Goal: Information Seeking & Learning: Check status

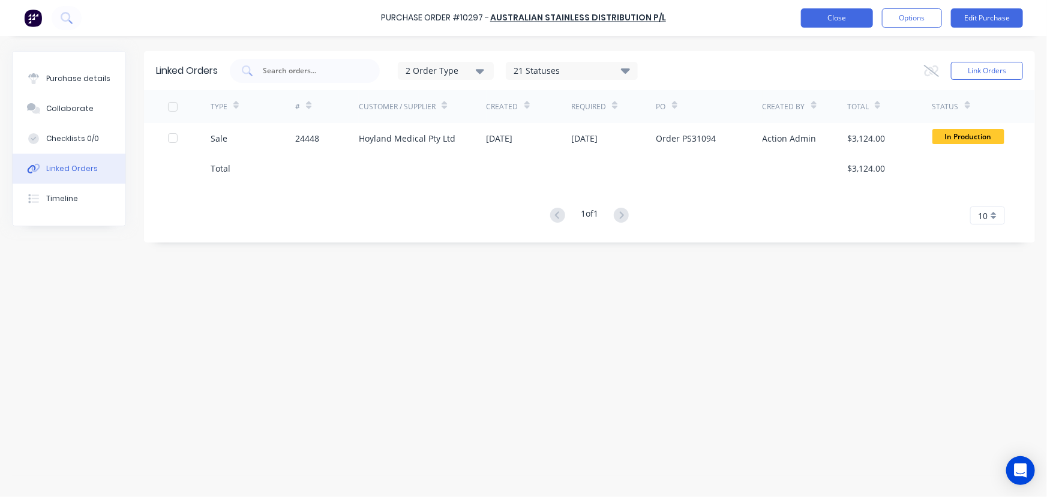
click at [815, 17] on button "Close" at bounding box center [837, 17] width 72 height 19
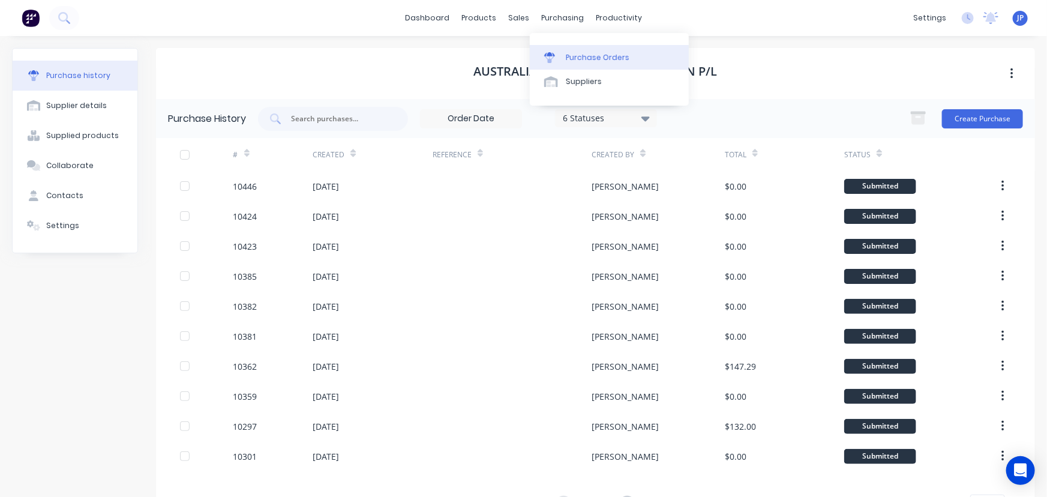
click at [574, 54] on div "Purchase Orders" at bounding box center [598, 57] width 64 height 11
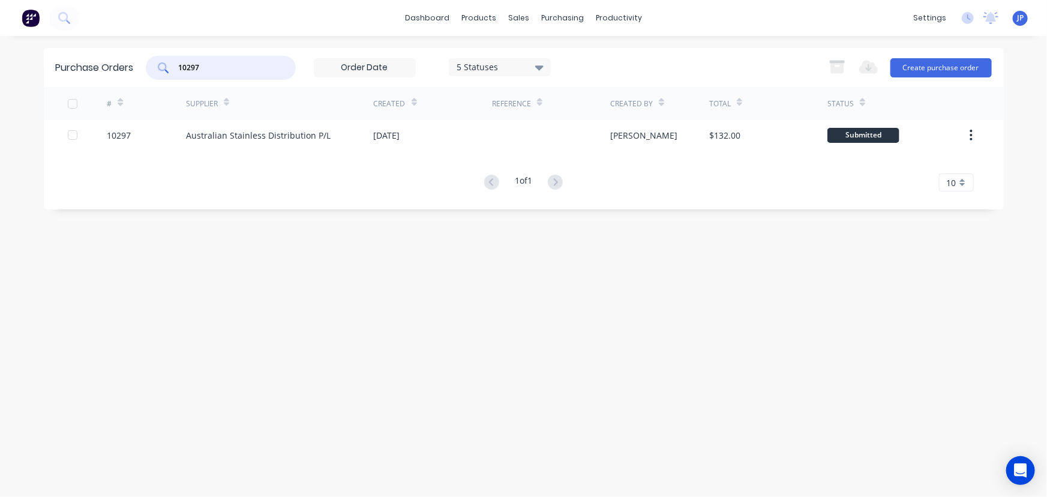
drag, startPoint x: 206, startPoint y: 70, endPoint x: 158, endPoint y: 71, distance: 48.0
click at [158, 71] on div "10297" at bounding box center [221, 68] width 150 height 24
type input "10408"
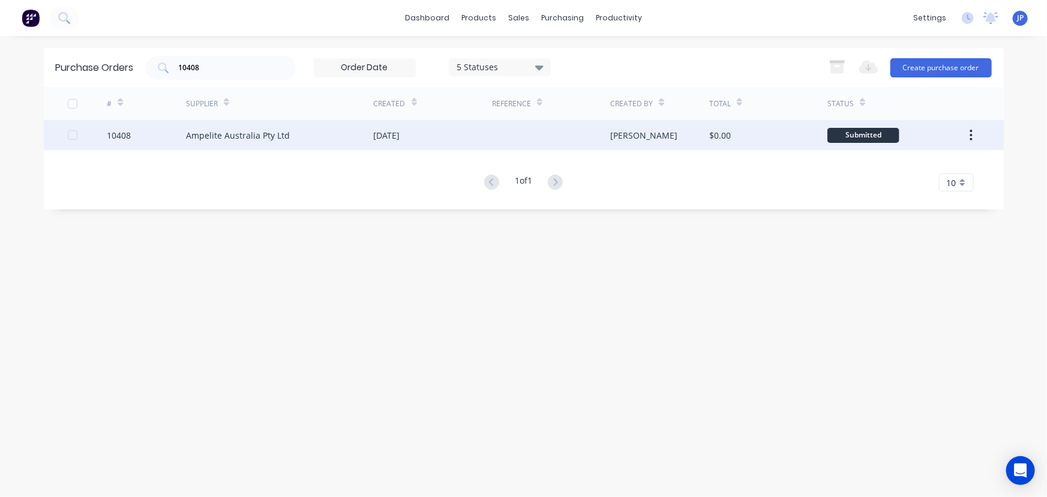
click at [203, 139] on div "Ampelite Australia Pty Ltd" at bounding box center [238, 135] width 104 height 13
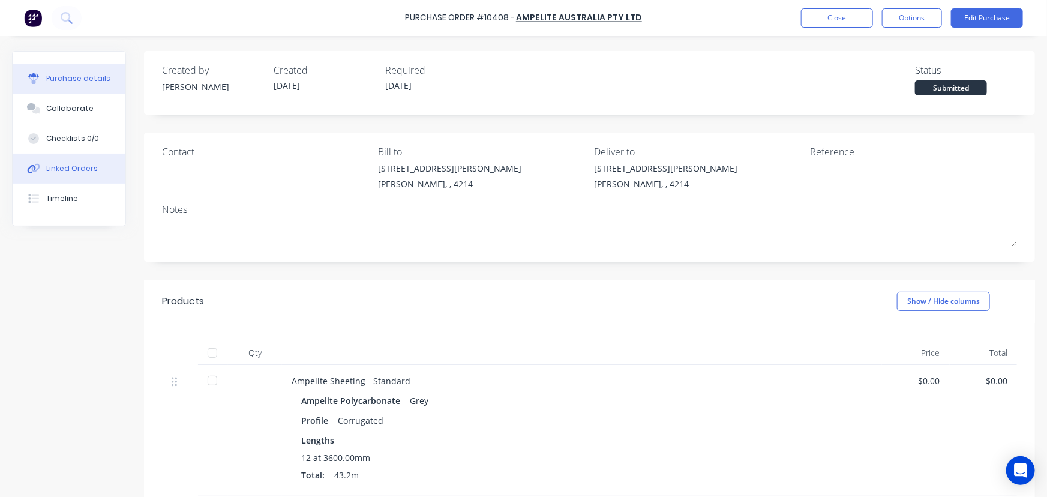
click at [92, 168] on div "Linked Orders" at bounding box center [72, 168] width 52 height 11
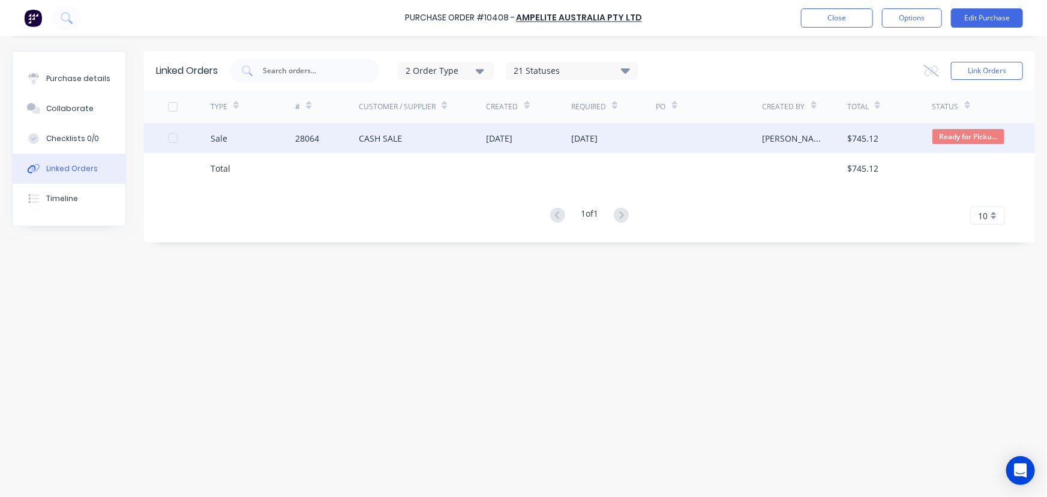
click at [343, 137] on div "28064" at bounding box center [327, 138] width 64 height 30
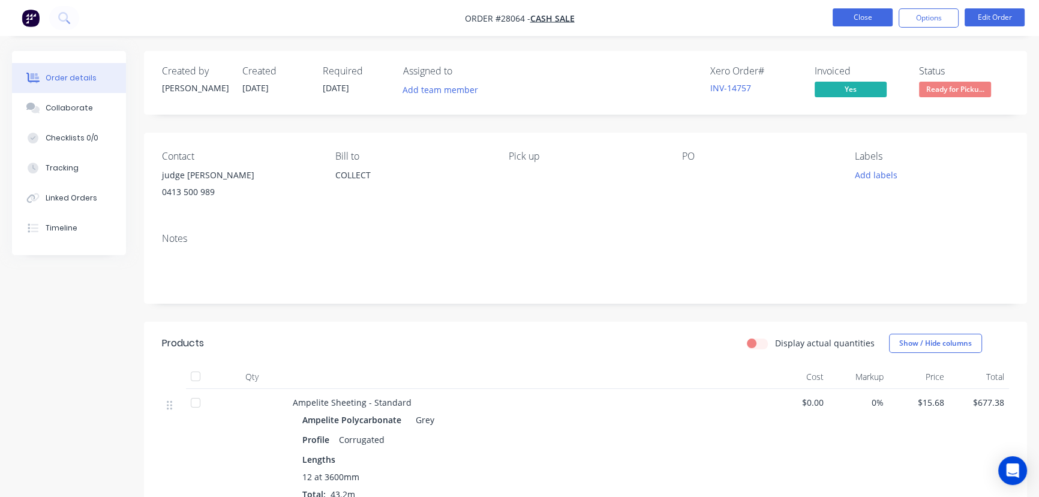
click at [844, 20] on button "Close" at bounding box center [863, 17] width 60 height 18
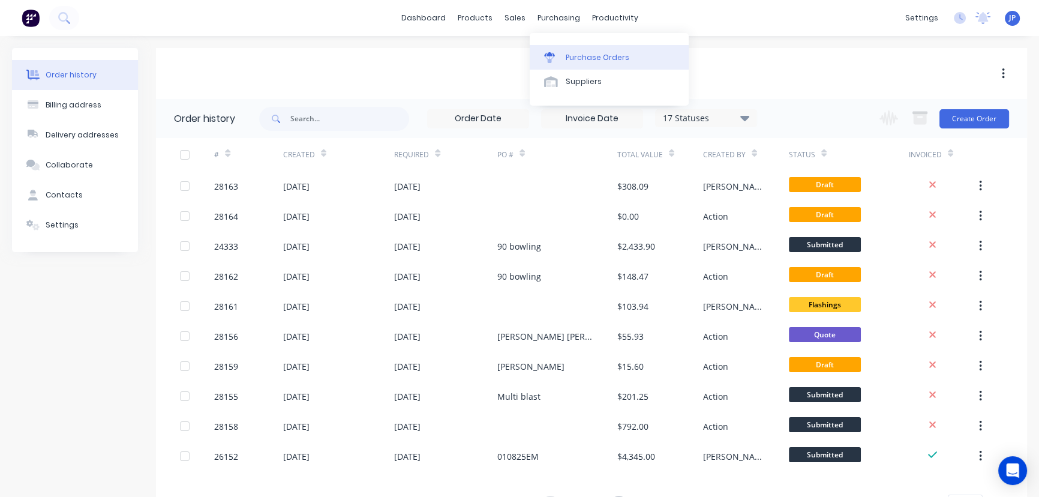
click at [579, 58] on div "Purchase Orders" at bounding box center [598, 57] width 64 height 11
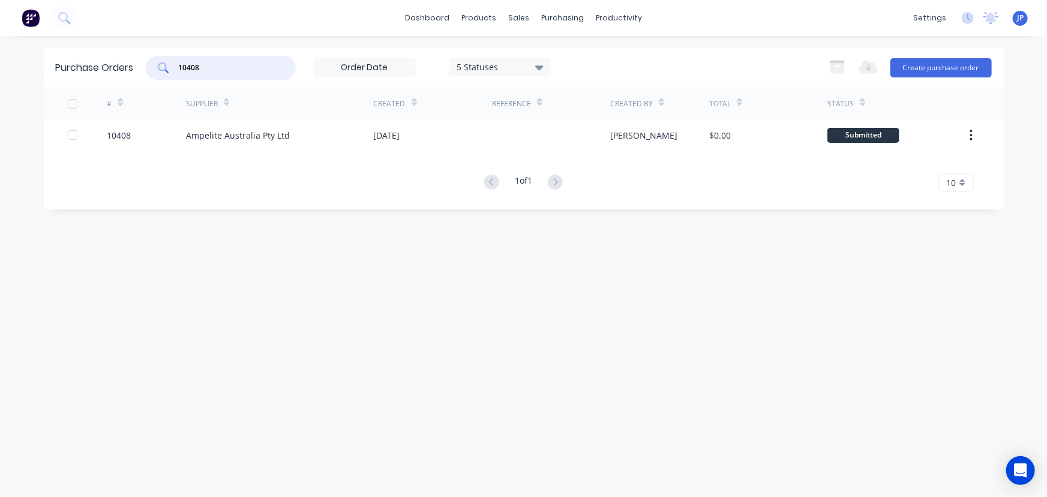
drag, startPoint x: 217, startPoint y: 71, endPoint x: 168, endPoint y: 76, distance: 48.8
click at [168, 76] on div "10408" at bounding box center [221, 68] width 150 height 24
type input "10403"
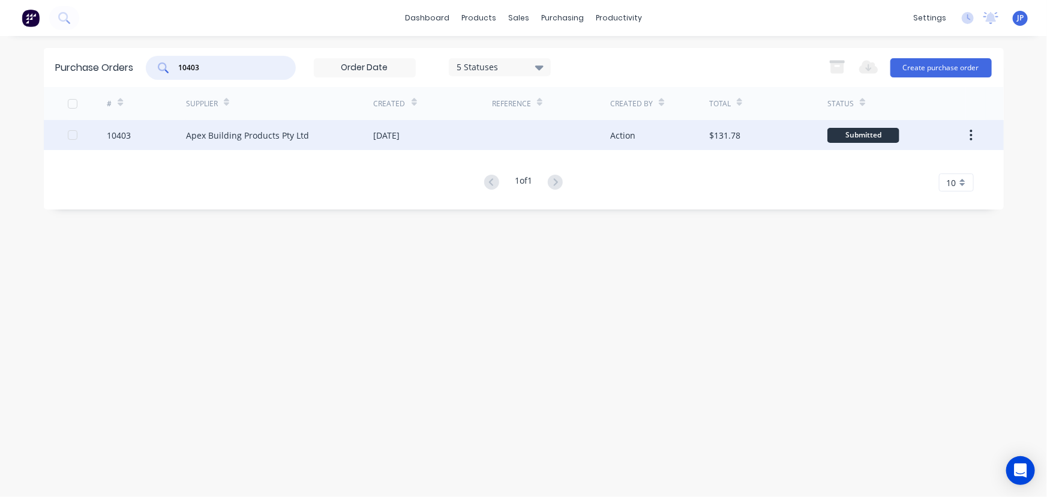
click at [196, 131] on div "Apex Building Products Pty Ltd" at bounding box center [247, 135] width 123 height 13
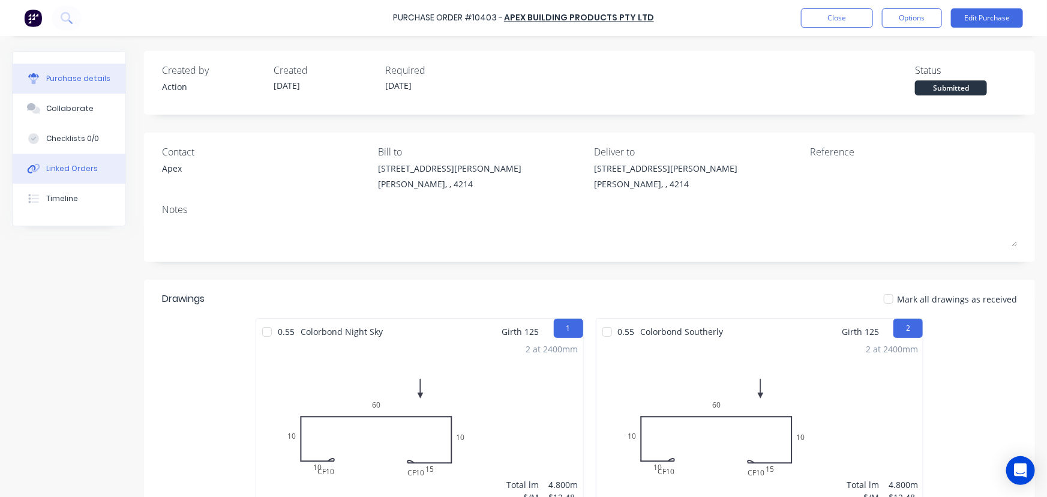
click at [90, 163] on div "Linked Orders" at bounding box center [72, 168] width 52 height 11
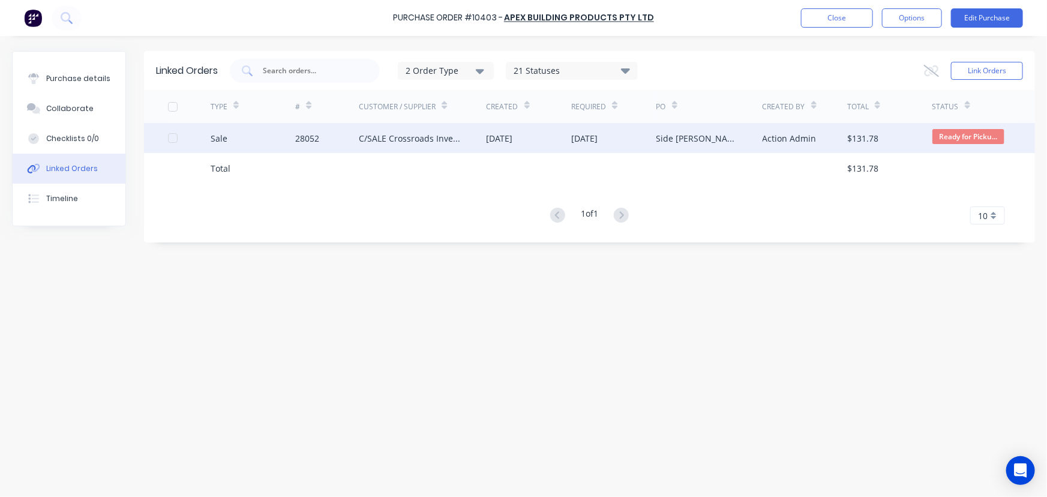
click at [352, 132] on div "28052" at bounding box center [327, 138] width 64 height 30
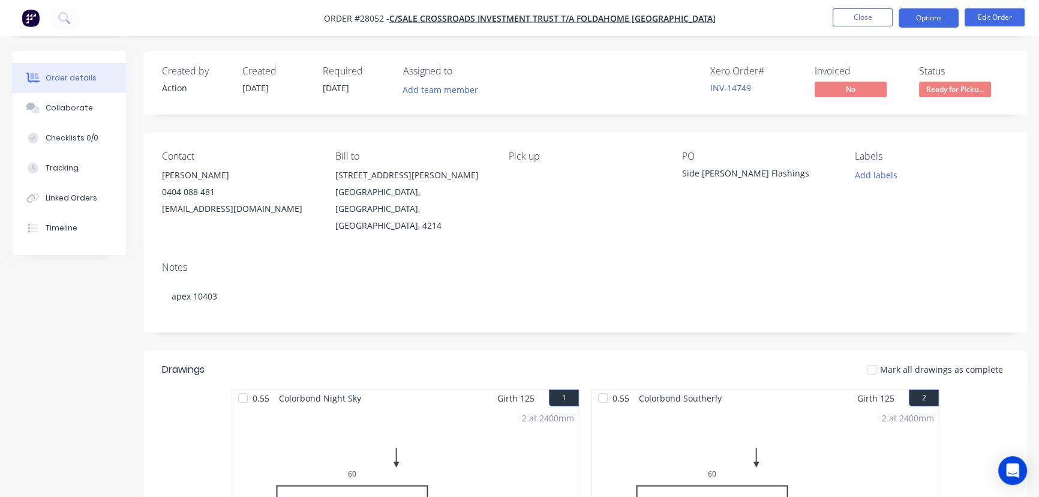
click at [918, 17] on button "Options" at bounding box center [929, 17] width 60 height 19
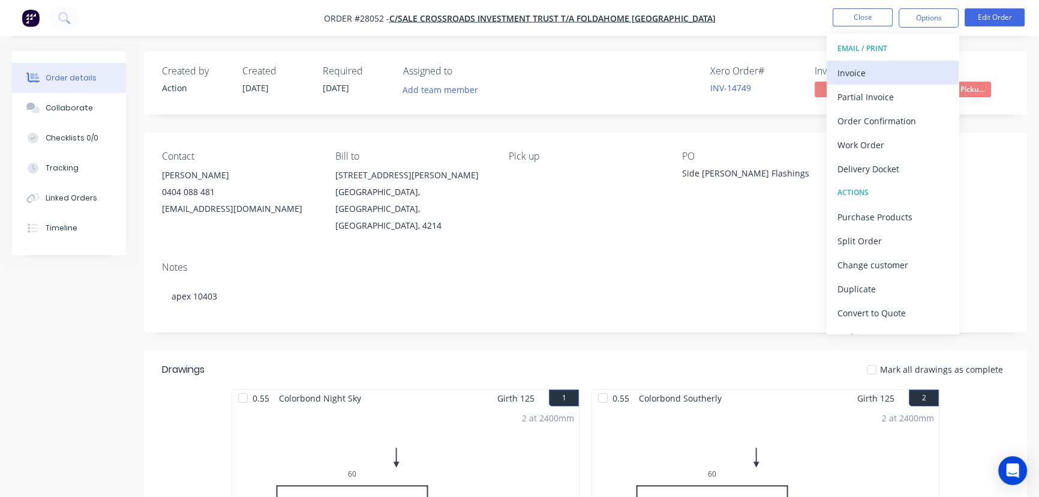
click at [863, 69] on div "Invoice" at bounding box center [893, 72] width 110 height 17
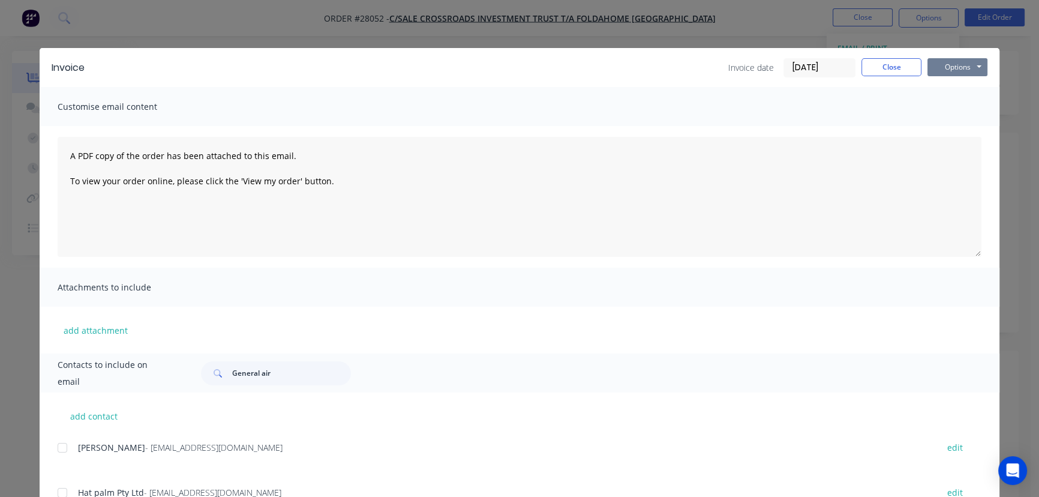
click at [951, 70] on button "Options" at bounding box center [958, 67] width 60 height 18
click at [945, 107] on button "Print" at bounding box center [966, 108] width 77 height 20
click at [886, 70] on button "Close" at bounding box center [892, 67] width 60 height 18
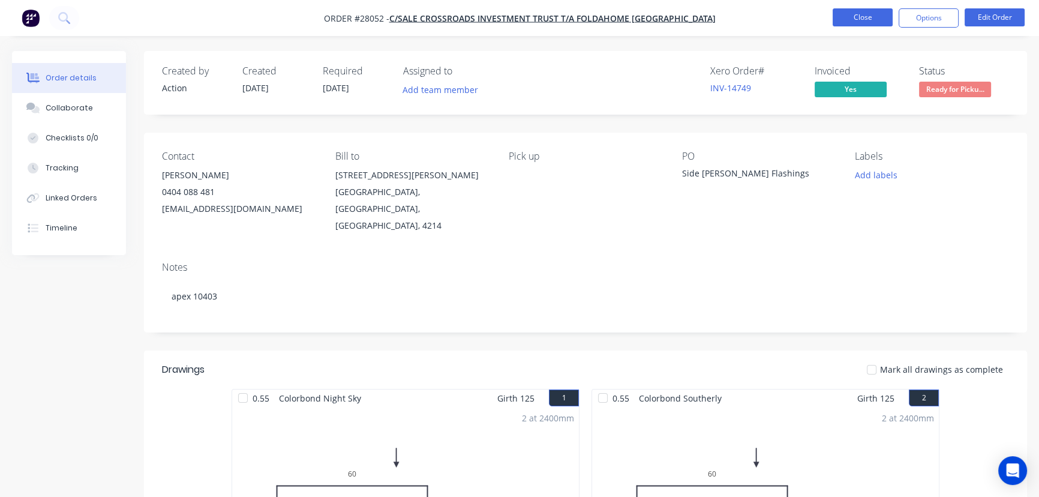
click at [856, 17] on button "Close" at bounding box center [863, 17] width 60 height 18
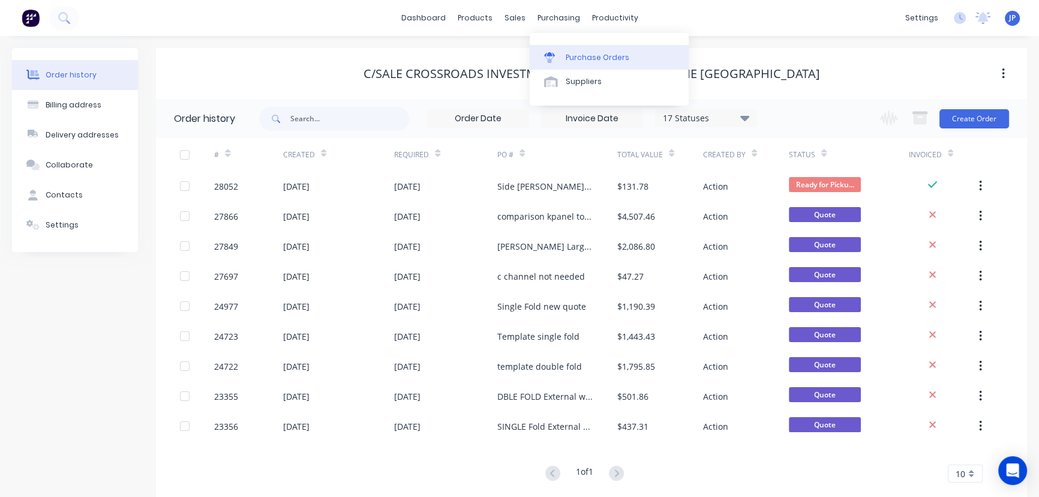
click at [584, 53] on div "Purchase Orders" at bounding box center [598, 57] width 64 height 11
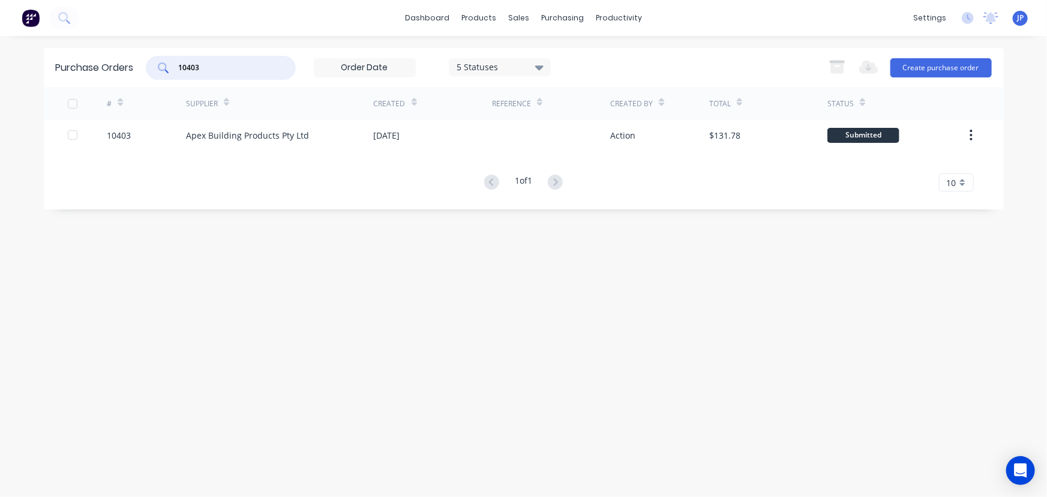
drag, startPoint x: 216, startPoint y: 67, endPoint x: 171, endPoint y: 67, distance: 45.0
click at [171, 67] on div "10403" at bounding box center [221, 68] width 150 height 24
type input "10421"
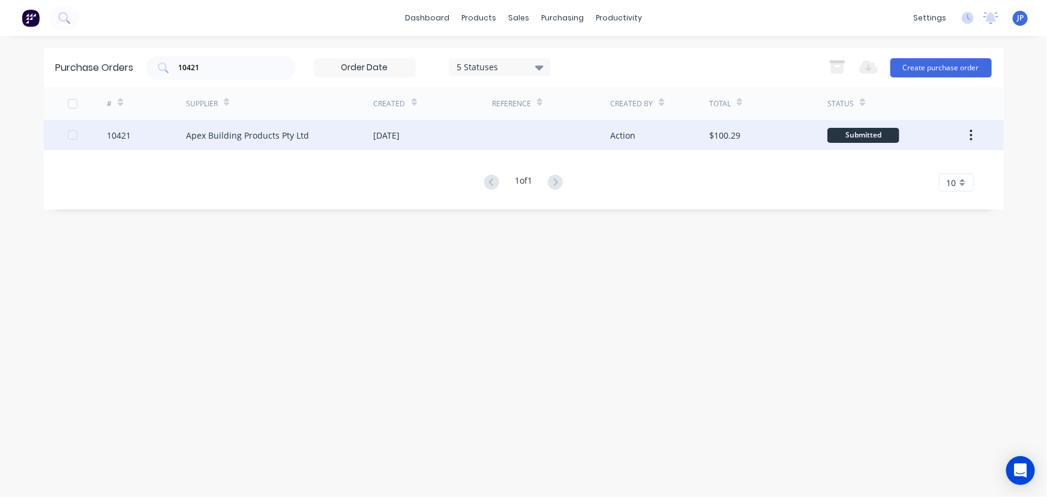
click at [222, 137] on div "Apex Building Products Pty Ltd" at bounding box center [247, 135] width 123 height 13
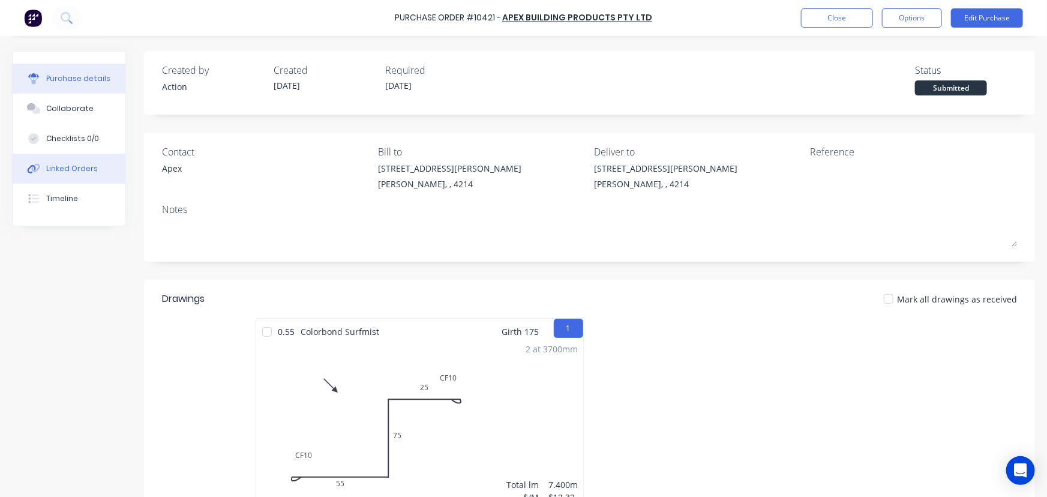
click at [54, 172] on div "Linked Orders" at bounding box center [72, 168] width 52 height 11
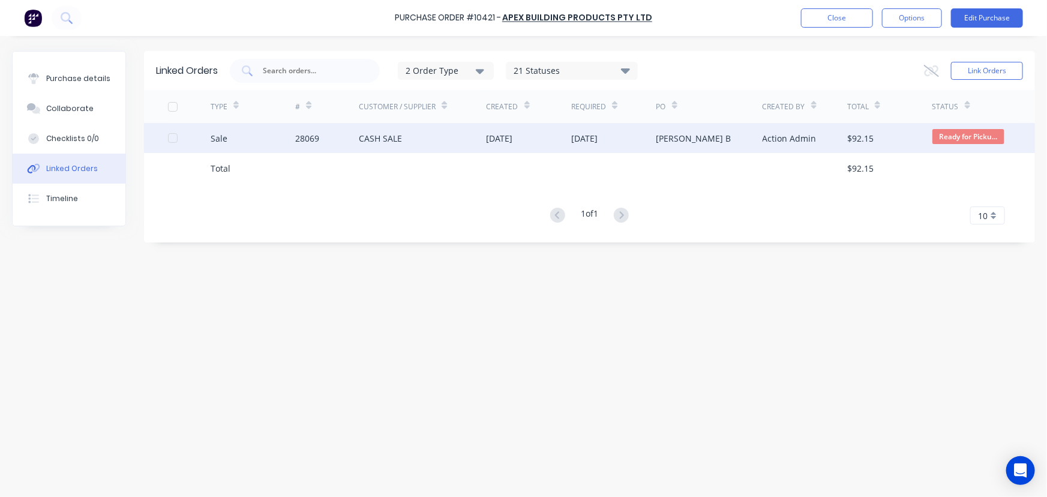
click at [391, 133] on div "CASH SALE" at bounding box center [380, 138] width 43 height 13
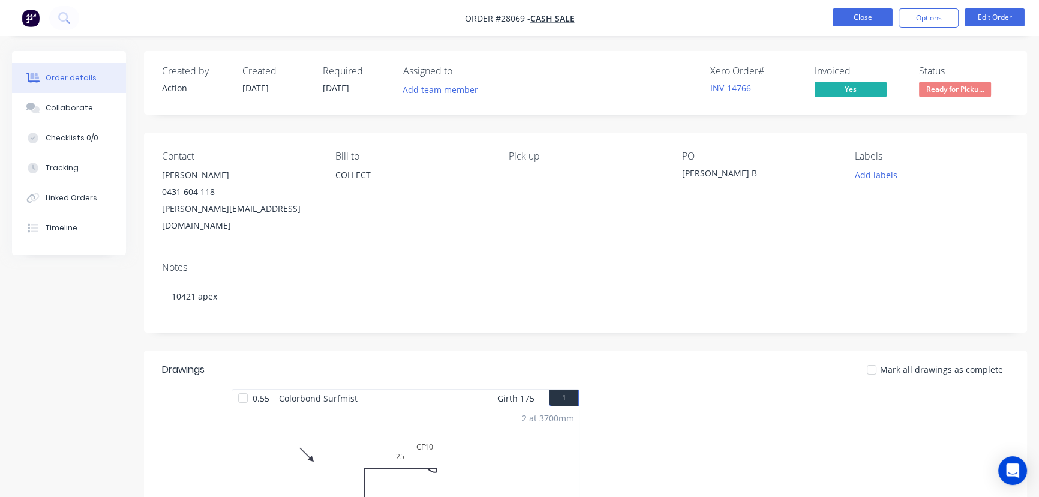
click at [871, 23] on button "Close" at bounding box center [863, 17] width 60 height 18
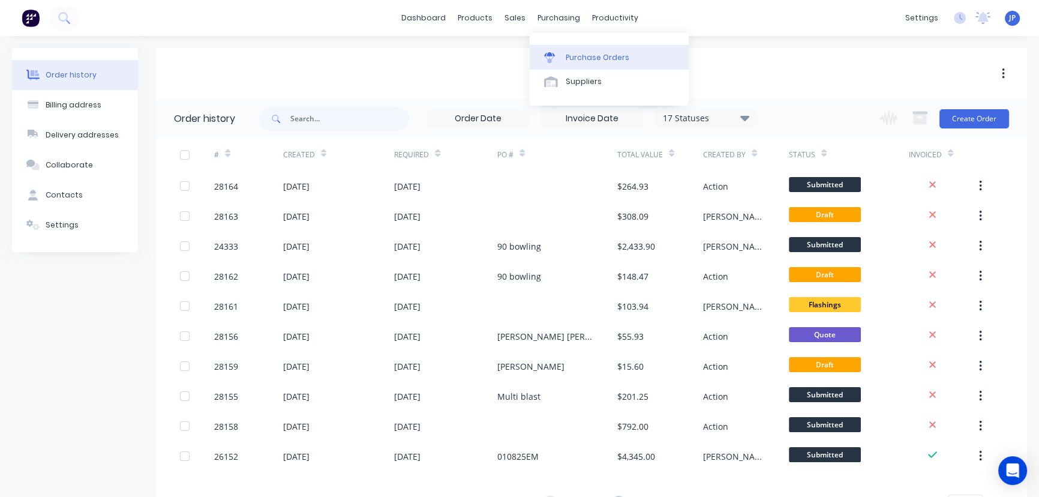
click at [566, 52] on div "Purchase Orders" at bounding box center [598, 57] width 64 height 11
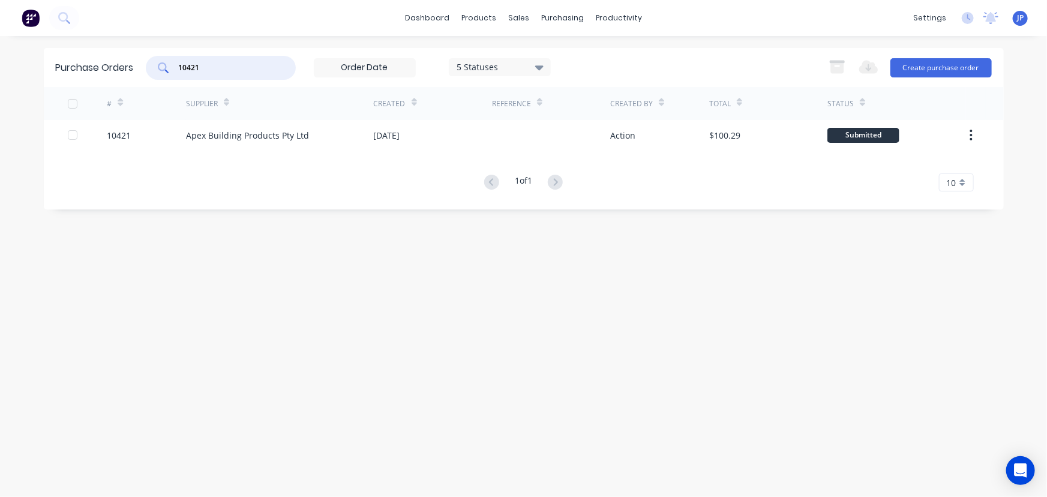
drag, startPoint x: 214, startPoint y: 71, endPoint x: 163, endPoint y: 72, distance: 51.6
click at [163, 72] on div "10421" at bounding box center [221, 68] width 150 height 24
type input "10422"
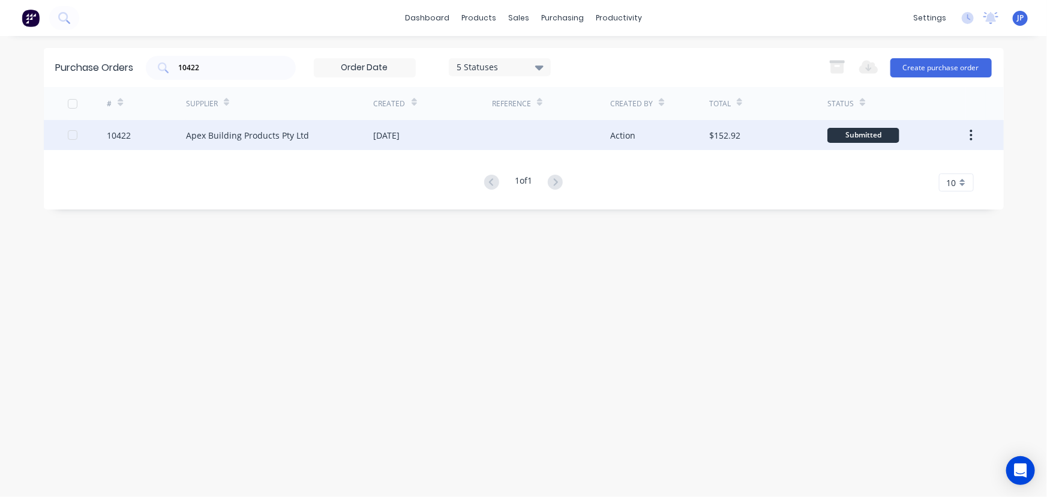
click at [232, 134] on div "Apex Building Products Pty Ltd" at bounding box center [247, 135] width 123 height 13
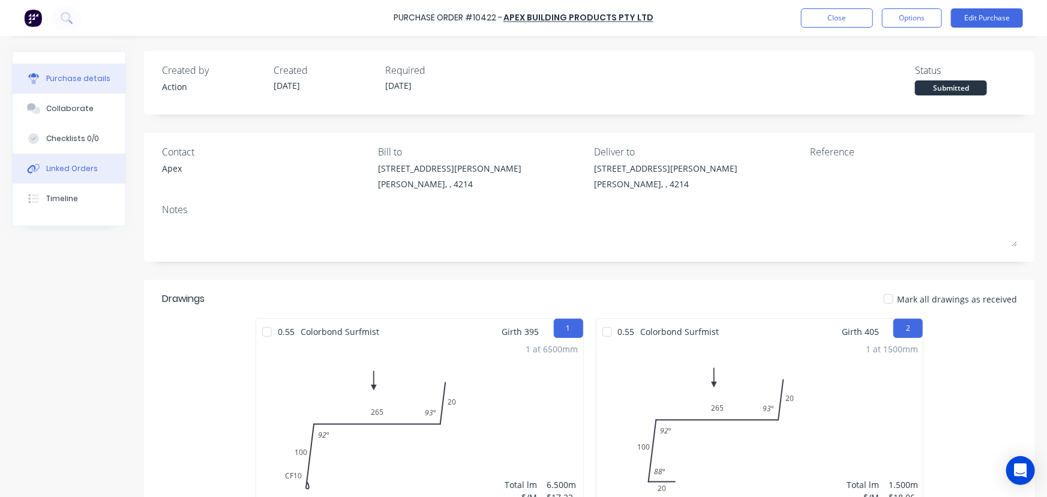
click at [100, 167] on button "Linked Orders" at bounding box center [69, 169] width 113 height 30
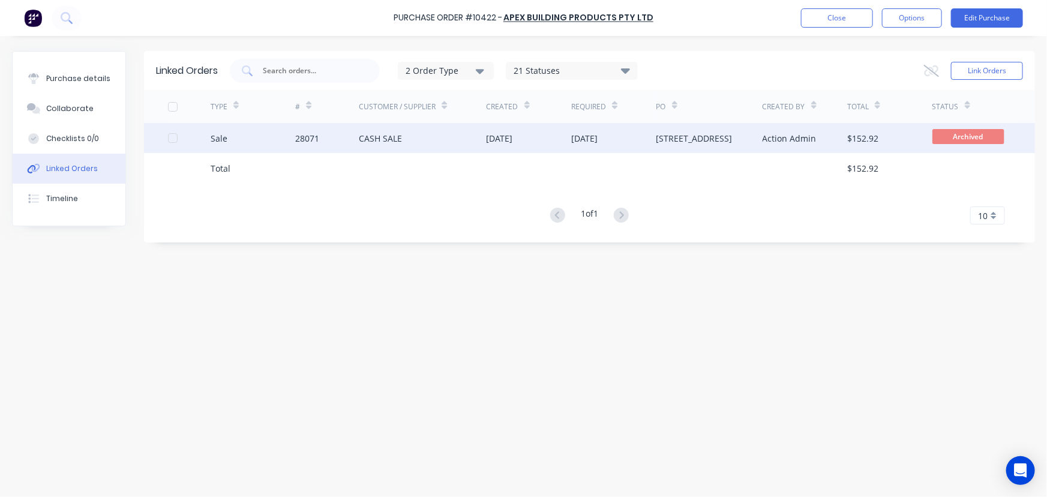
click at [269, 147] on div "Sale" at bounding box center [253, 138] width 85 height 30
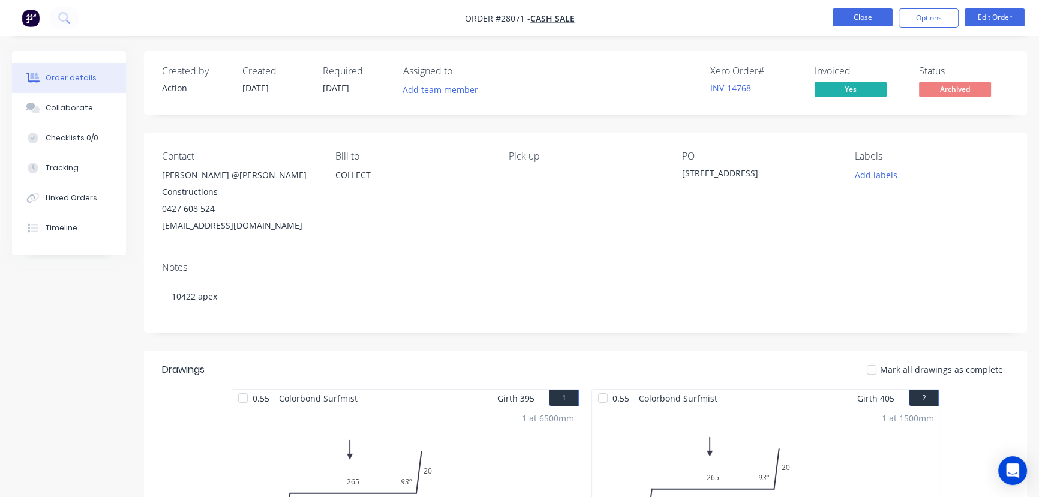
click at [841, 14] on button "Close" at bounding box center [863, 17] width 60 height 18
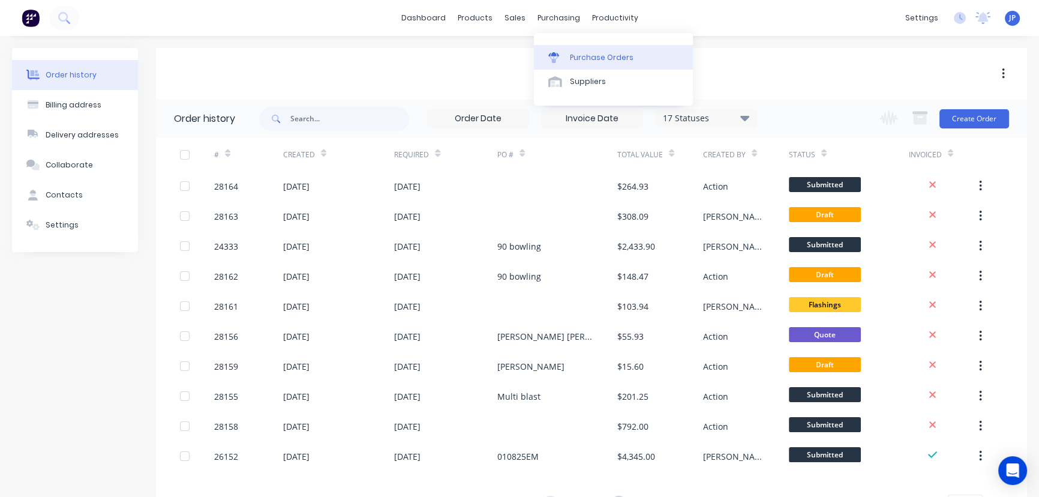
click at [573, 54] on div "Purchase Orders" at bounding box center [602, 57] width 64 height 11
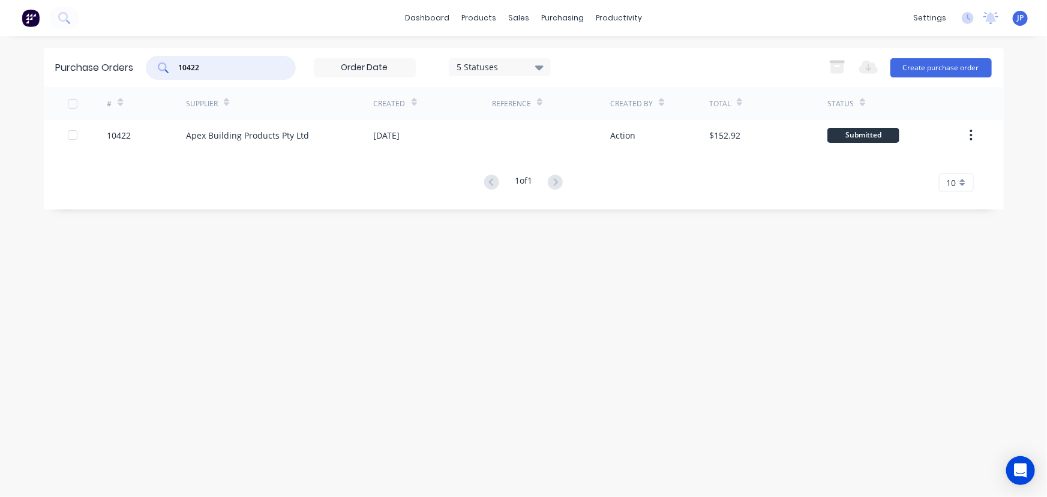
drag, startPoint x: 211, startPoint y: 68, endPoint x: 175, endPoint y: 70, distance: 36.0
click at [175, 70] on div "10422" at bounding box center [221, 68] width 150 height 24
type input "10425"
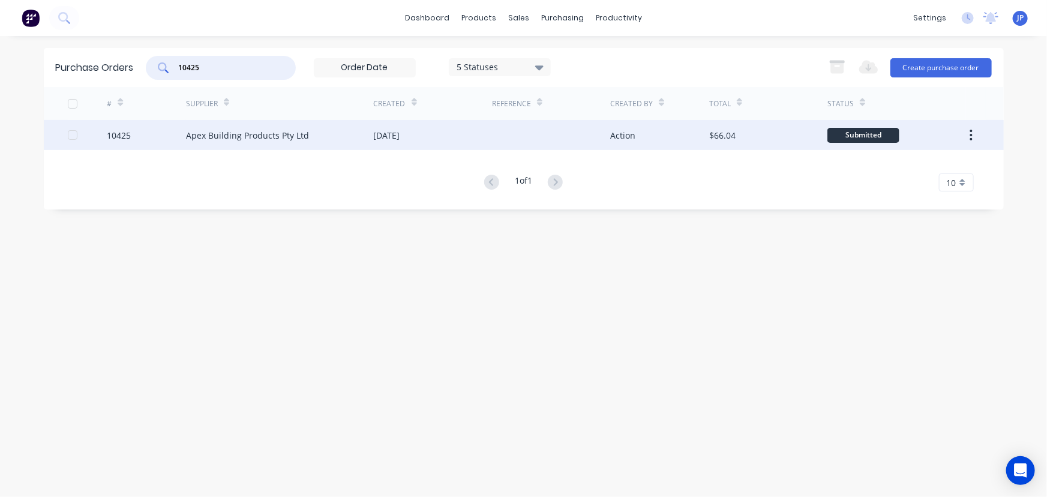
click at [207, 131] on div "Apex Building Products Pty Ltd" at bounding box center [247, 135] width 123 height 13
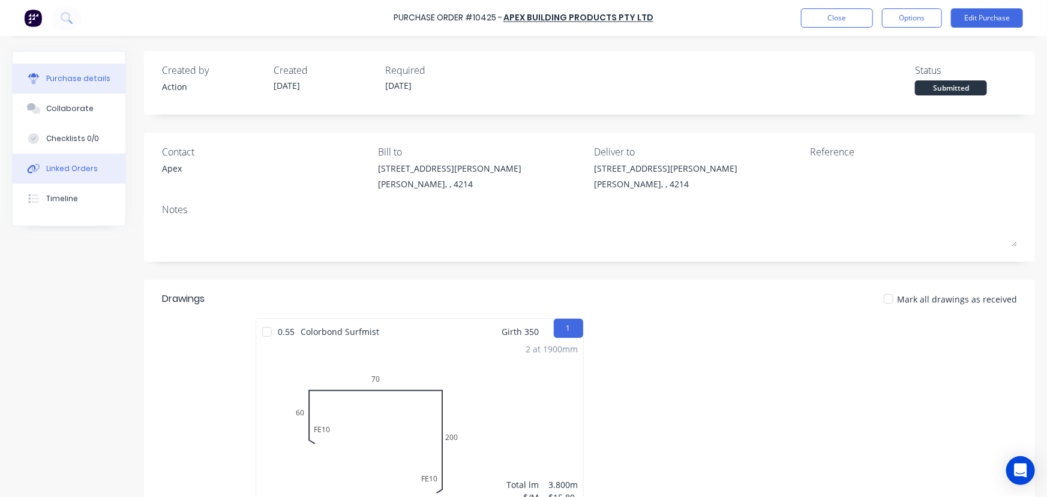
click at [78, 171] on div "Linked Orders" at bounding box center [72, 168] width 52 height 11
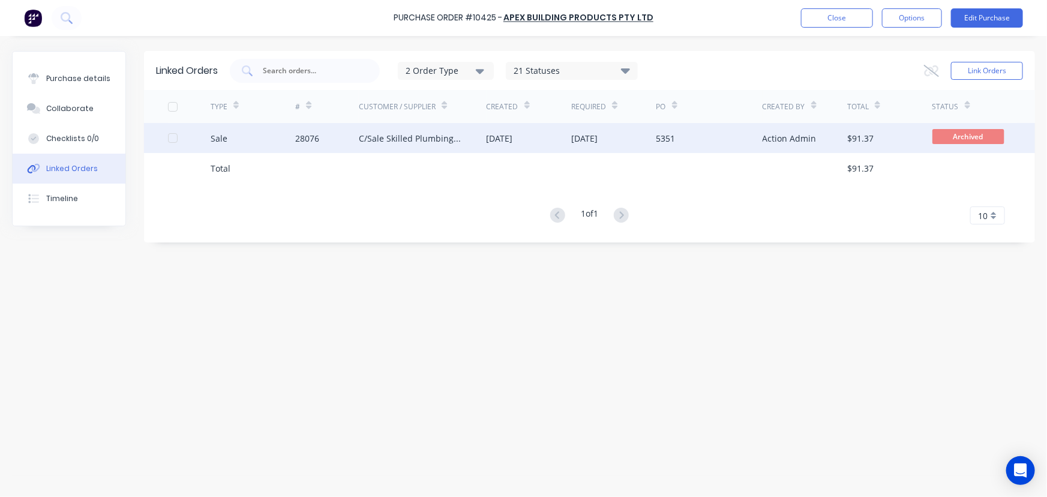
click at [284, 134] on div "Sale" at bounding box center [253, 138] width 85 height 30
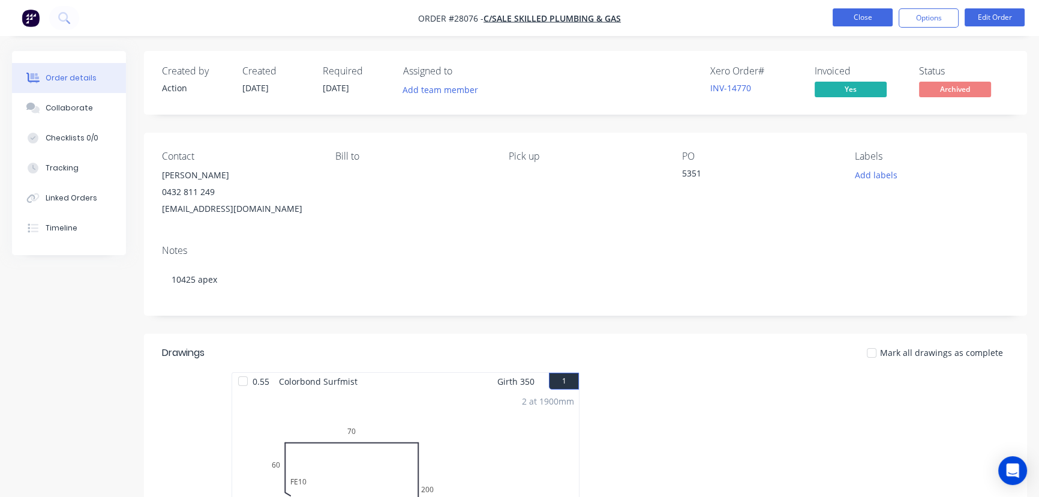
click at [864, 17] on button "Close" at bounding box center [863, 17] width 60 height 18
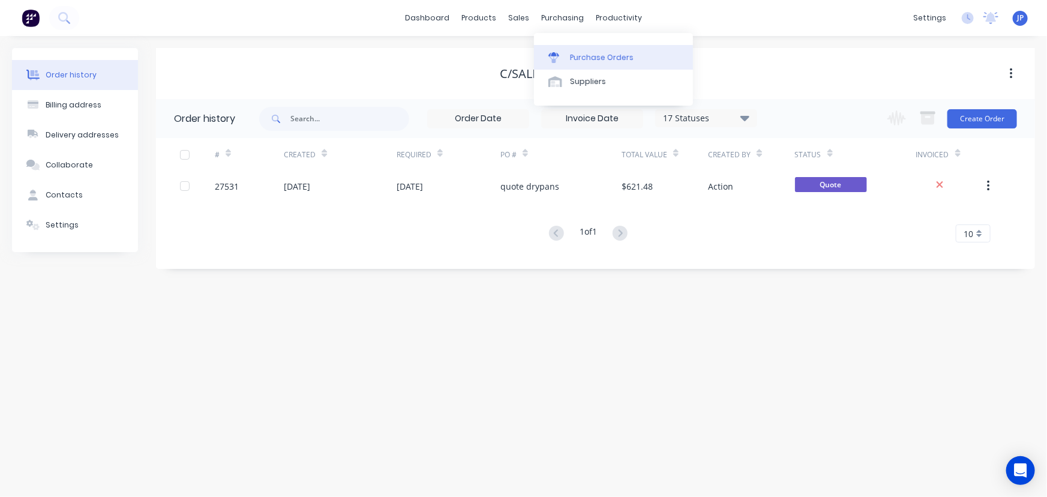
click at [574, 56] on div "Purchase Orders" at bounding box center [602, 57] width 64 height 11
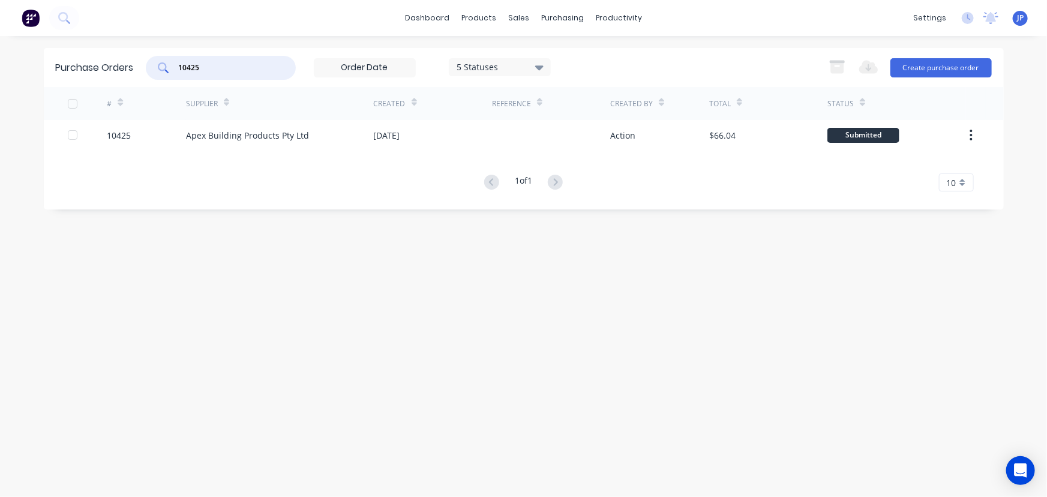
drag, startPoint x: 208, startPoint y: 73, endPoint x: 167, endPoint y: 71, distance: 41.4
click at [167, 71] on div "10425" at bounding box center [221, 68] width 150 height 24
type input "10327"
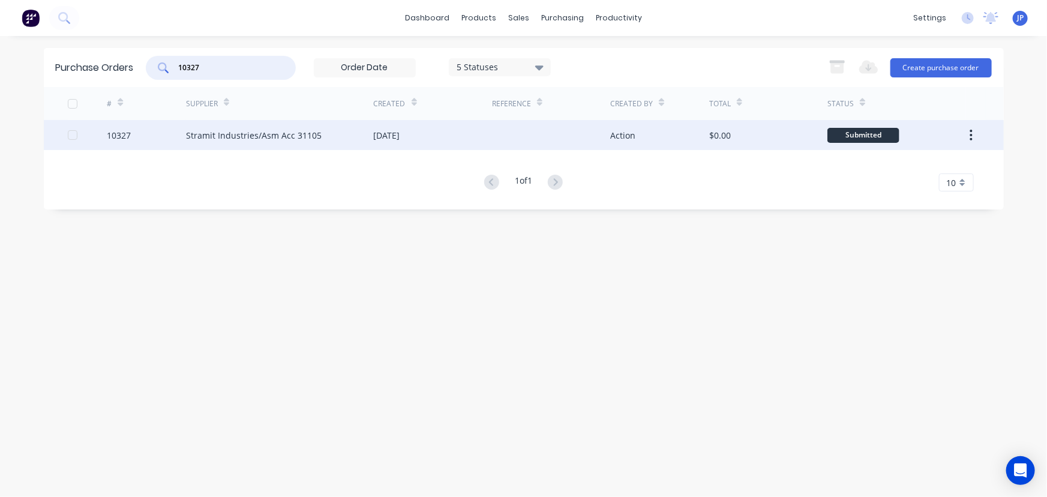
click at [196, 136] on div "Stramit Industries/Asm Acc 31105" at bounding box center [254, 135] width 136 height 13
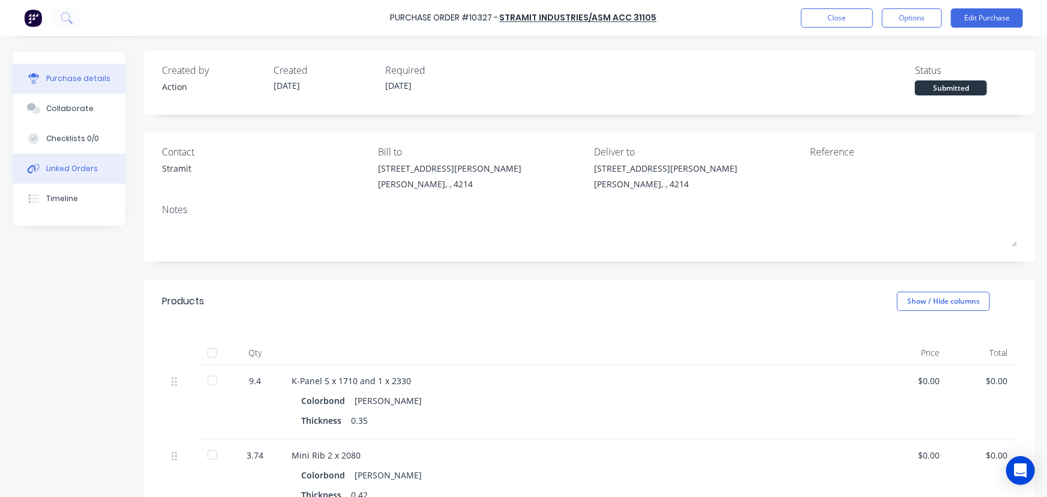
click at [92, 164] on div "Linked Orders" at bounding box center [72, 168] width 52 height 11
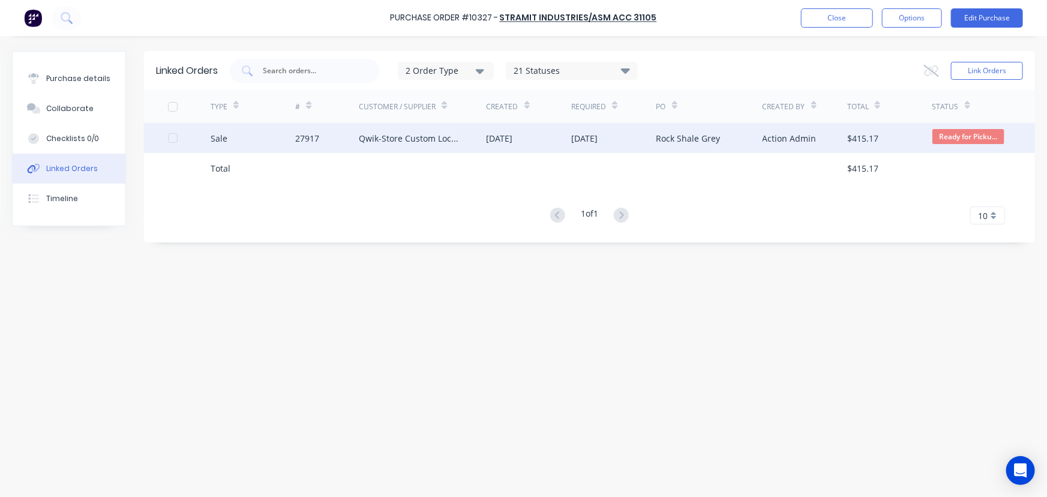
click at [401, 134] on div "Qwik-Store Custom Lockers" at bounding box center [410, 138] width 103 height 13
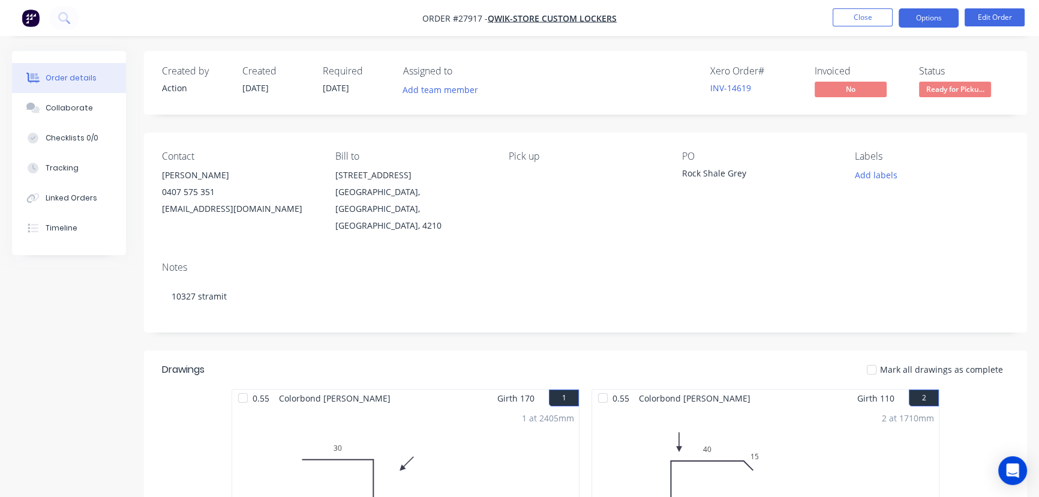
click at [918, 24] on button "Options" at bounding box center [929, 17] width 60 height 19
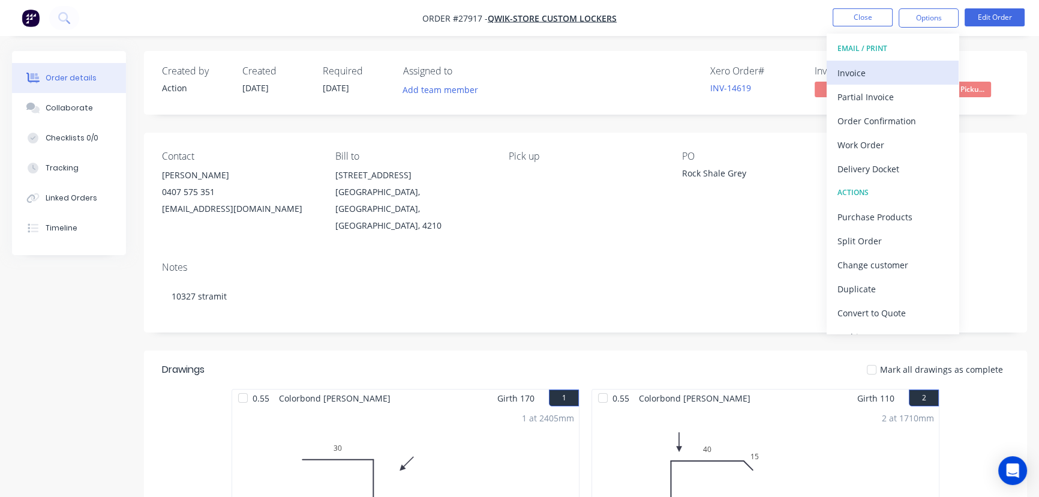
click at [863, 74] on div "Invoice" at bounding box center [893, 72] width 110 height 17
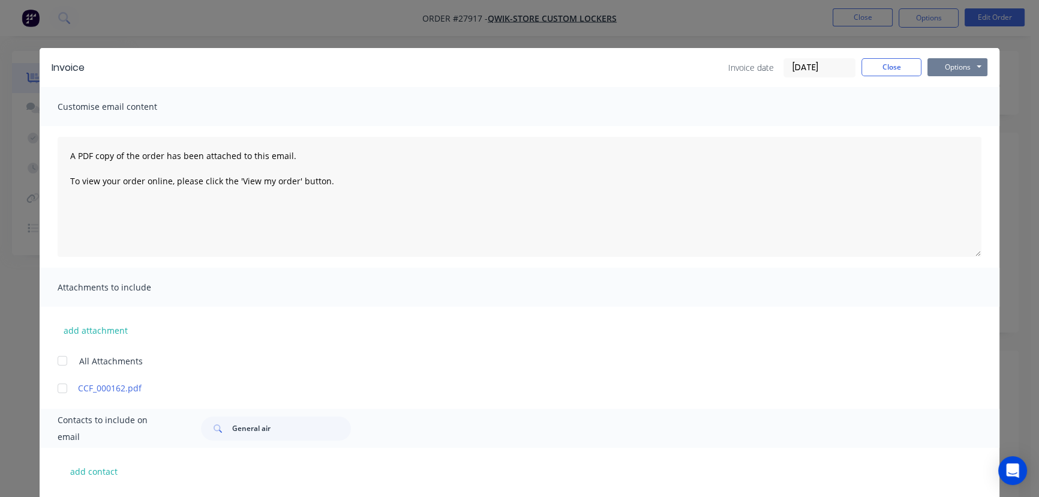
click at [942, 71] on button "Options" at bounding box center [958, 67] width 60 height 18
click at [942, 106] on button "Print" at bounding box center [966, 108] width 77 height 20
click at [889, 63] on button "Close" at bounding box center [892, 67] width 60 height 18
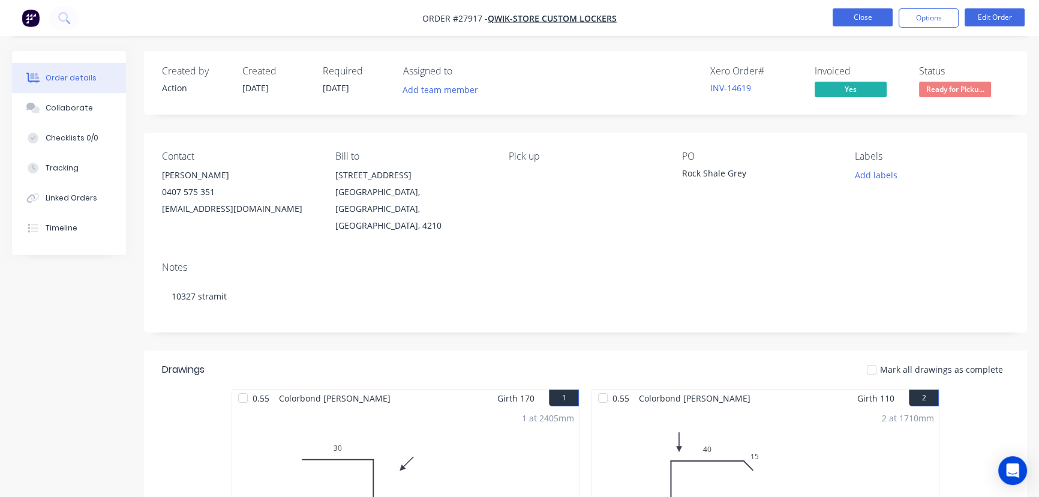
click at [844, 19] on button "Close" at bounding box center [863, 17] width 60 height 18
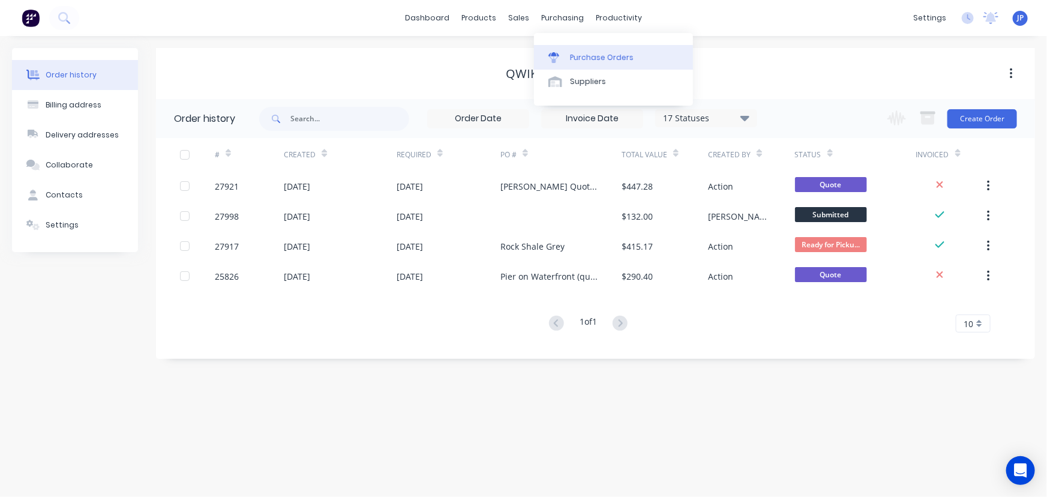
click at [582, 55] on div "Purchase Orders" at bounding box center [602, 57] width 64 height 11
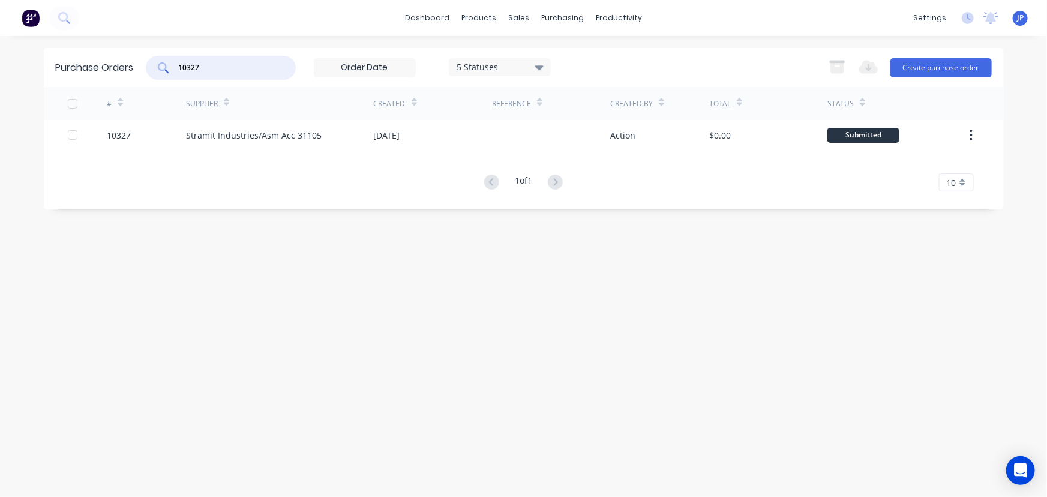
drag, startPoint x: 198, startPoint y: 65, endPoint x: 160, endPoint y: 70, distance: 38.7
click at [160, 70] on div "10327" at bounding box center [221, 68] width 150 height 24
click at [205, 76] on div "10327" at bounding box center [221, 68] width 150 height 24
drag, startPoint x: 210, startPoint y: 73, endPoint x: 163, endPoint y: 73, distance: 47.4
click at [163, 73] on div "10327" at bounding box center [221, 68] width 150 height 24
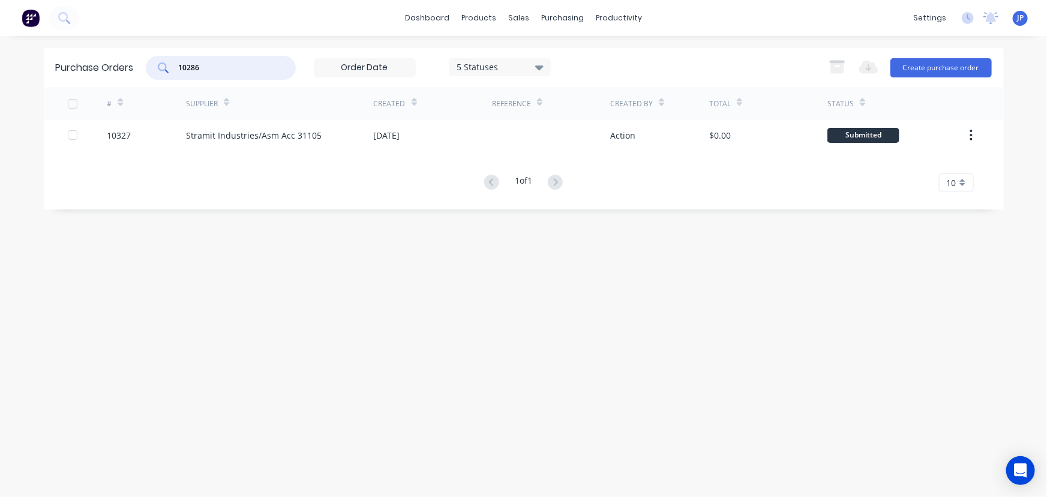
type input "10286"
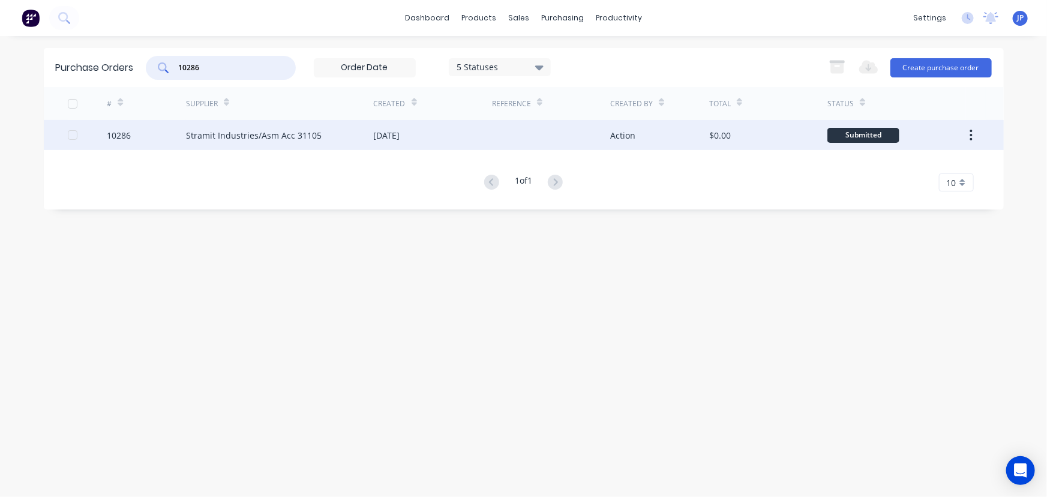
click at [226, 131] on div "Stramit Industries/Asm Acc 31105" at bounding box center [254, 135] width 136 height 13
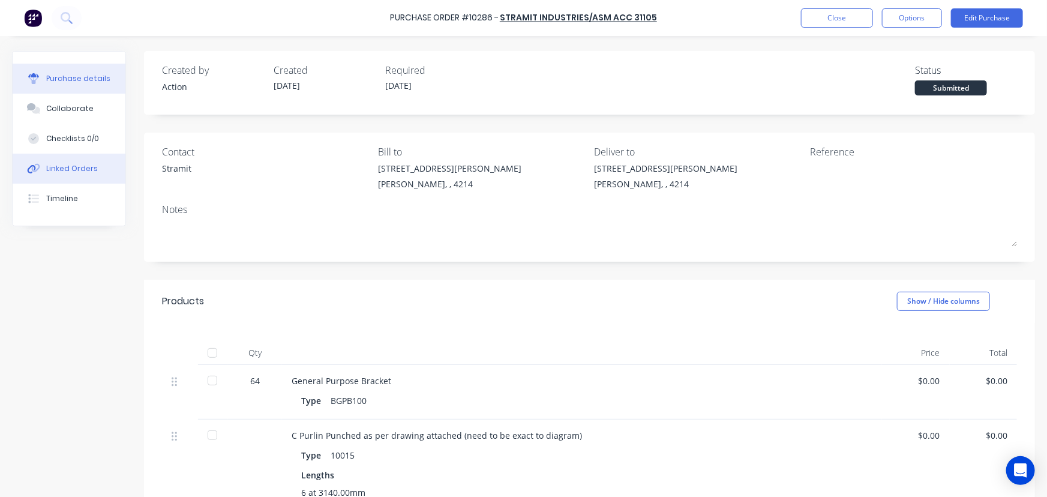
click at [92, 170] on div "Linked Orders" at bounding box center [72, 168] width 52 height 11
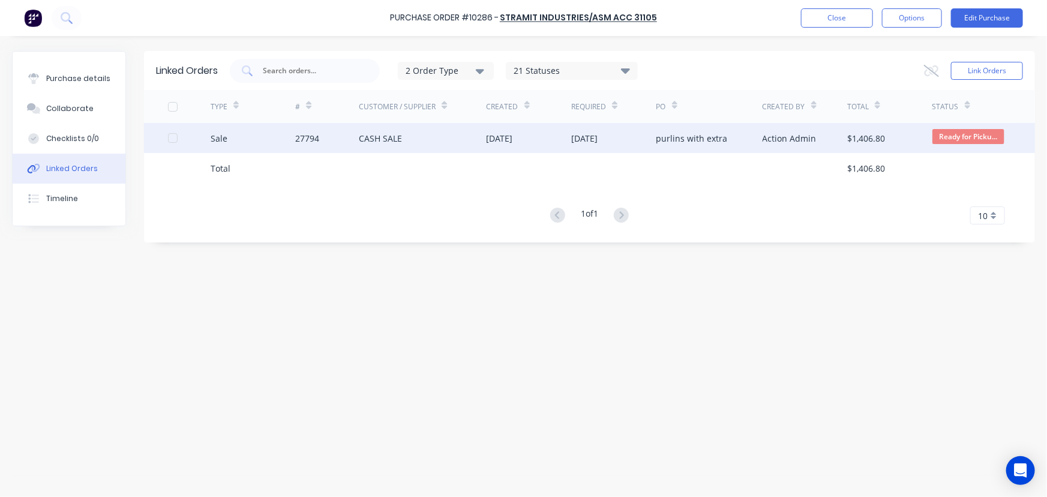
click at [352, 137] on div "27794" at bounding box center [327, 138] width 64 height 30
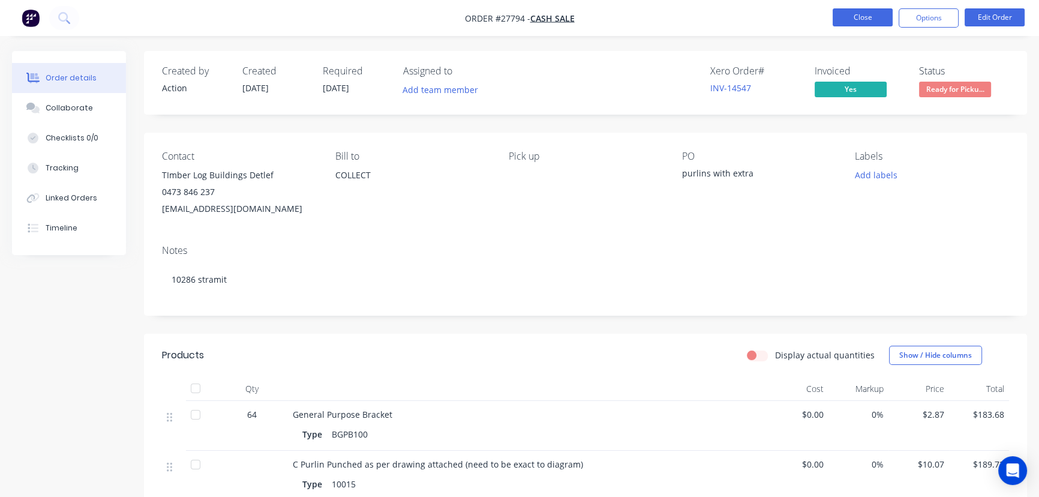
click at [860, 19] on button "Close" at bounding box center [863, 17] width 60 height 18
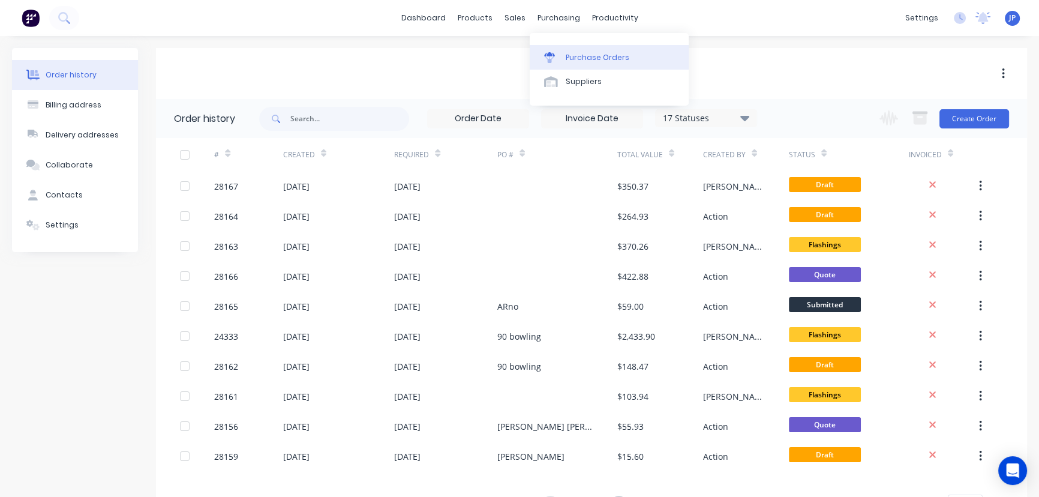
click at [578, 52] on div "Purchase Orders" at bounding box center [598, 57] width 64 height 11
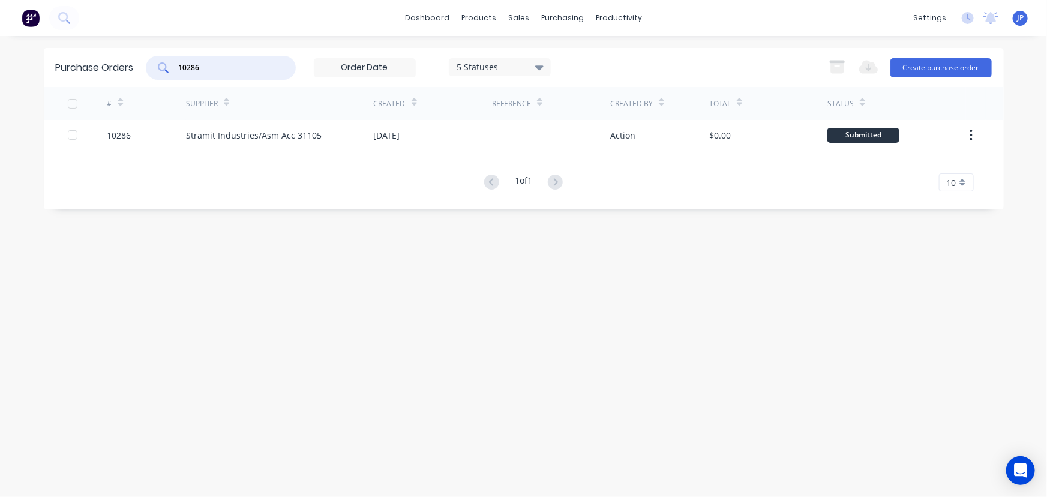
drag, startPoint x: 216, startPoint y: 70, endPoint x: 175, endPoint y: 71, distance: 40.8
click at [175, 71] on div "10286" at bounding box center [221, 68] width 150 height 24
type input "10326"
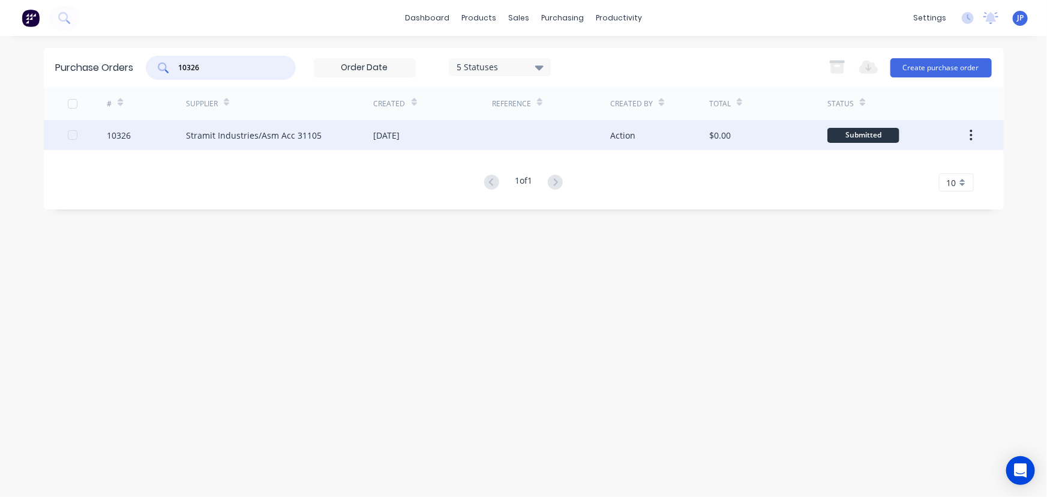
click at [213, 130] on div "Stramit Industries/Asm Acc 31105" at bounding box center [254, 135] width 136 height 13
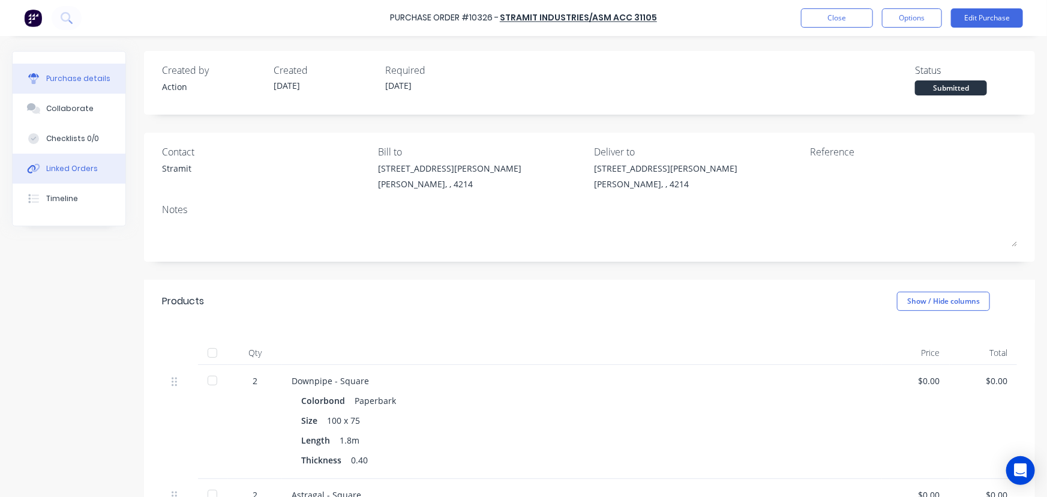
click at [88, 166] on div "Linked Orders" at bounding box center [72, 168] width 52 height 11
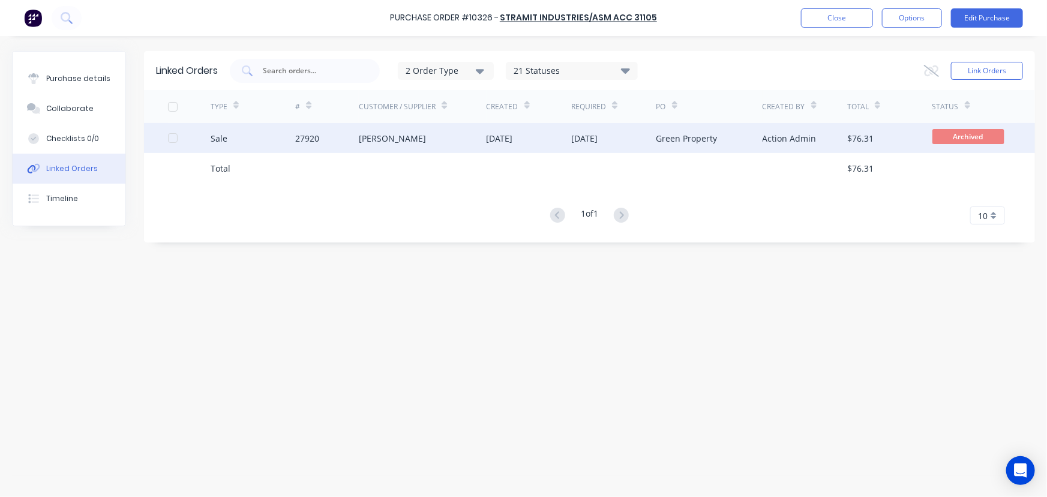
click at [237, 148] on div "Sale" at bounding box center [253, 138] width 85 height 30
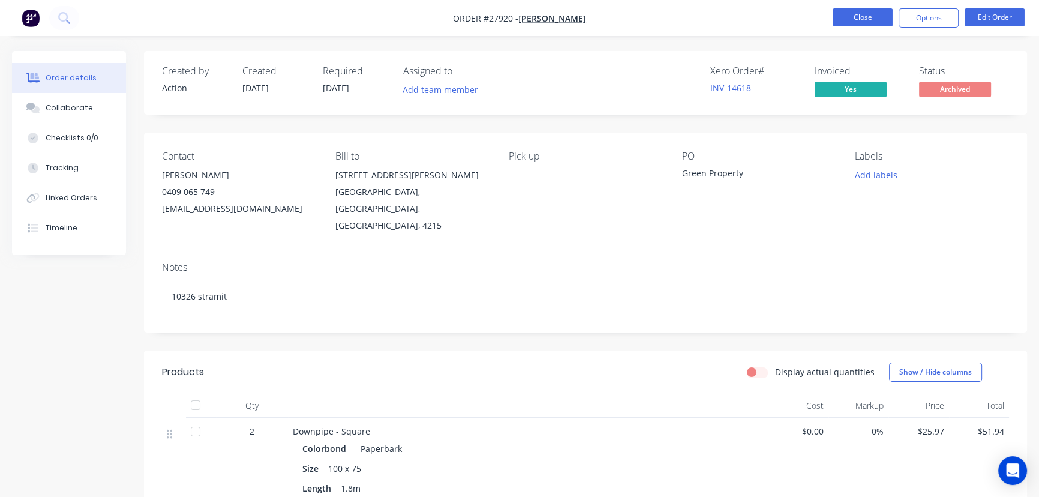
click at [842, 18] on button "Close" at bounding box center [863, 17] width 60 height 18
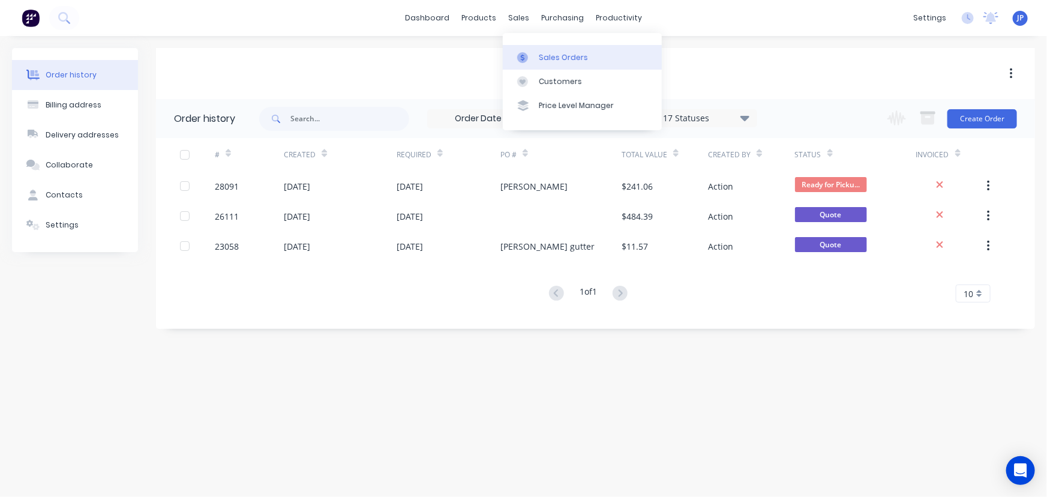
drag, startPoint x: 554, startPoint y: 58, endPoint x: 512, endPoint y: 65, distance: 42.7
click at [554, 58] on div "Sales Orders" at bounding box center [563, 57] width 49 height 11
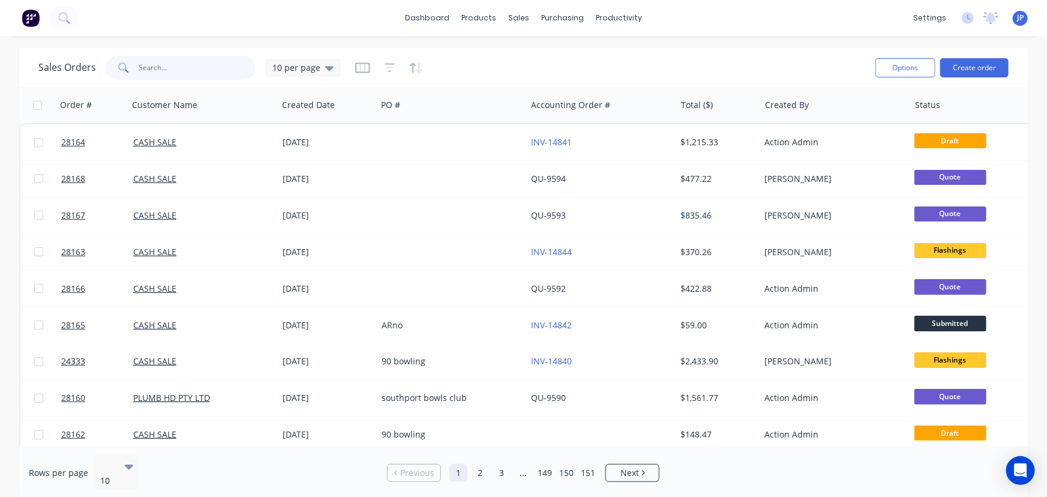
click at [193, 72] on input "text" at bounding box center [197, 68] width 117 height 24
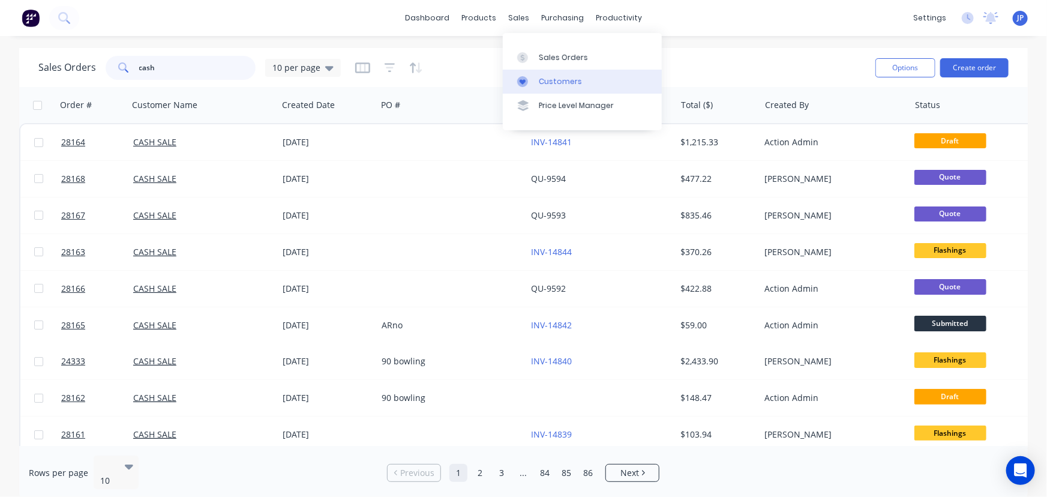
type input "cash"
click at [544, 82] on div "Customers" at bounding box center [560, 81] width 43 height 11
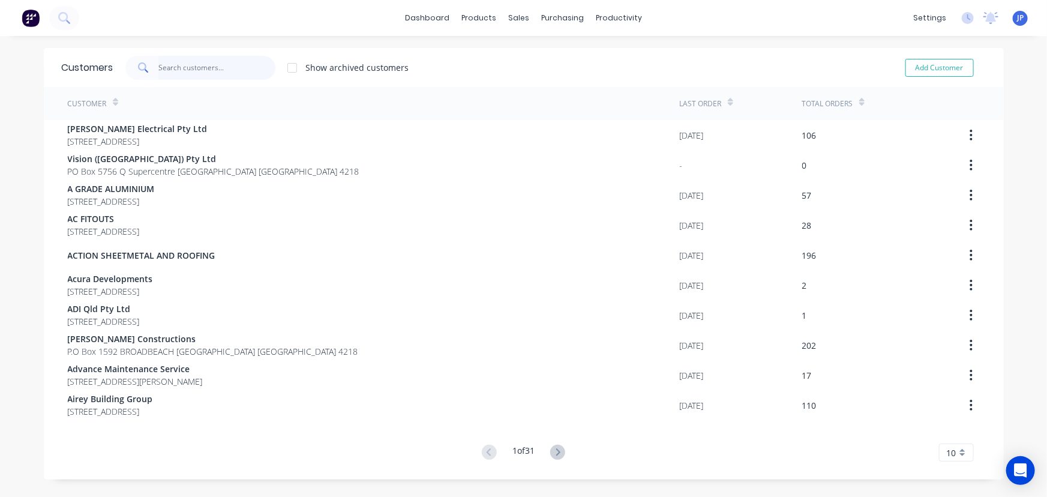
click at [196, 70] on input "text" at bounding box center [216, 68] width 117 height 24
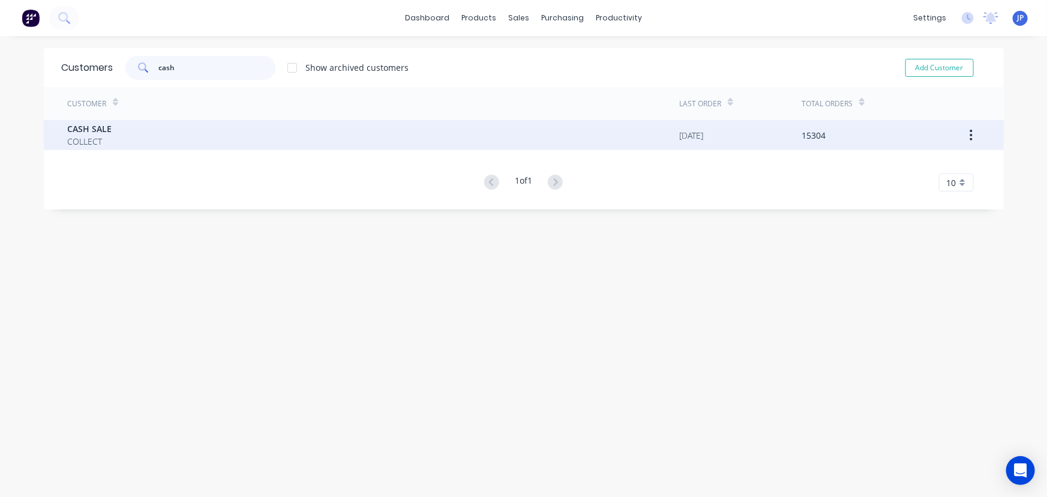
type input "cash"
click at [70, 144] on span "COLLECT" at bounding box center [90, 141] width 44 height 13
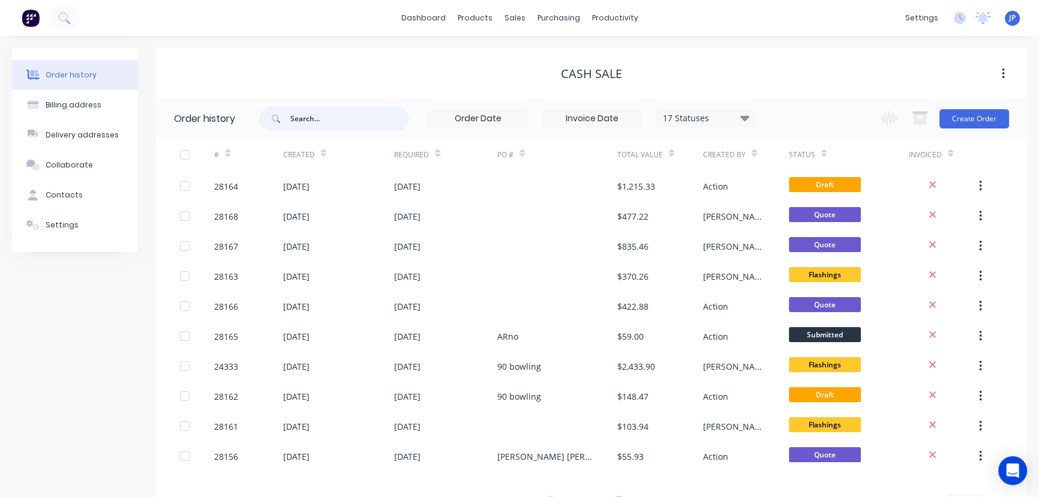
click at [298, 115] on input "text" at bounding box center [349, 119] width 119 height 24
click at [744, 116] on icon at bounding box center [744, 117] width 9 height 5
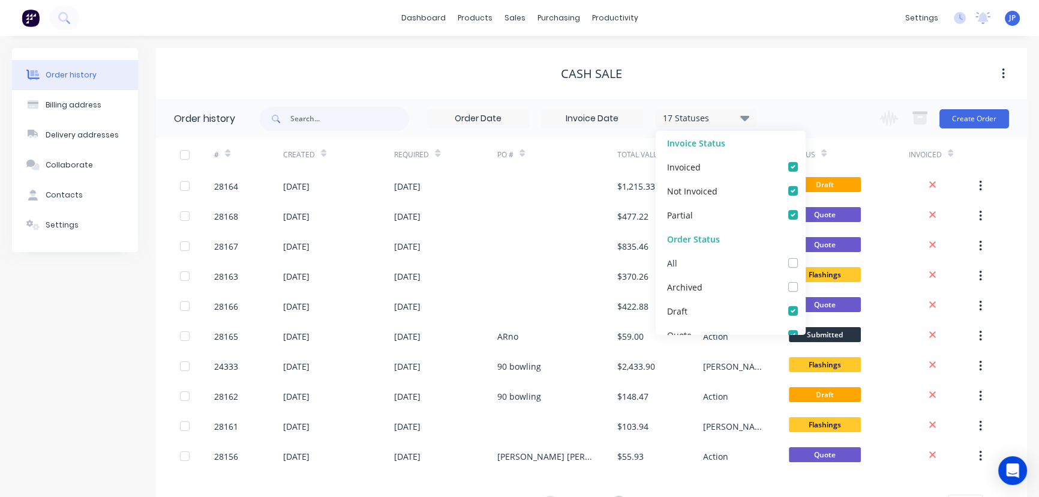
click at [791, 265] on div "All" at bounding box center [731, 263] width 150 height 24
click at [805, 256] on label at bounding box center [805, 256] width 0 height 0
click at [805, 263] on input "checkbox" at bounding box center [810, 261] width 10 height 11
checkbox input "true"
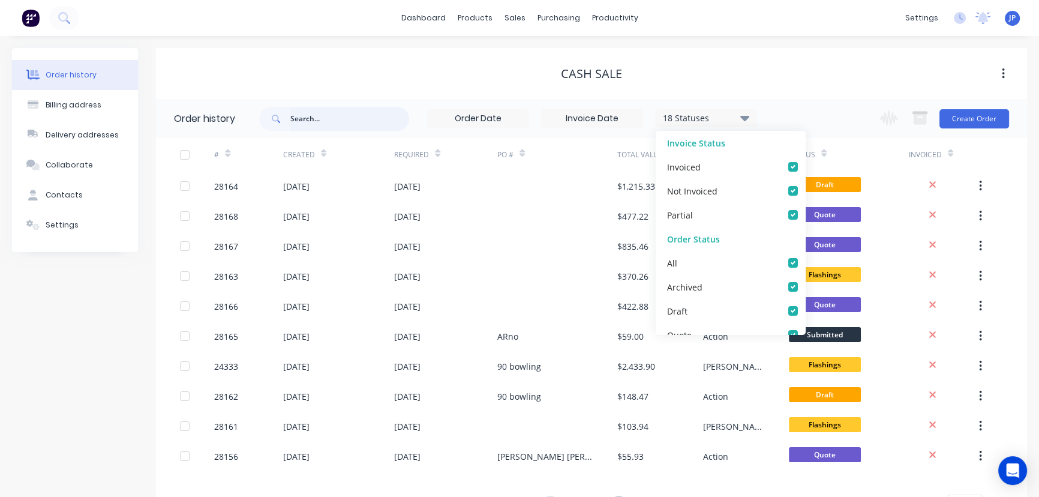
click at [302, 124] on input "text" at bounding box center [349, 119] width 119 height 24
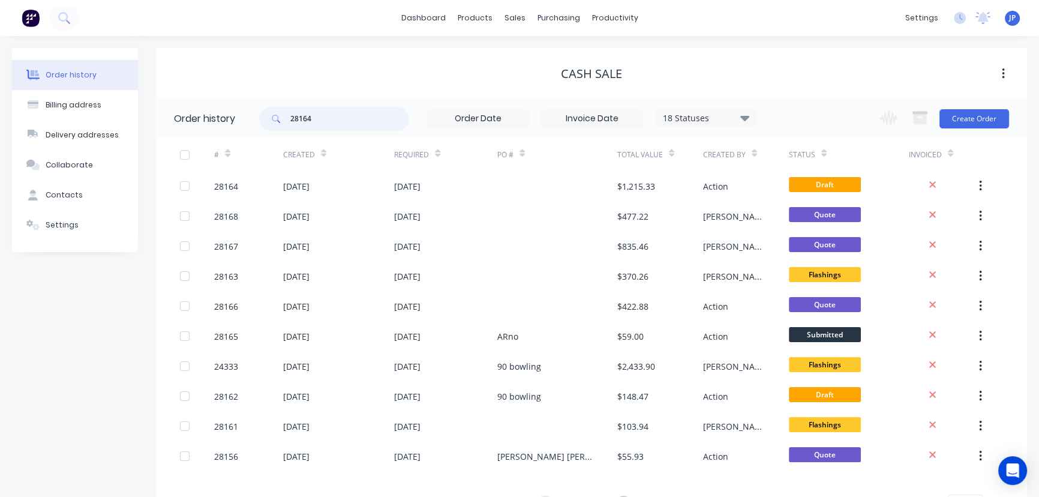
type input "28164"
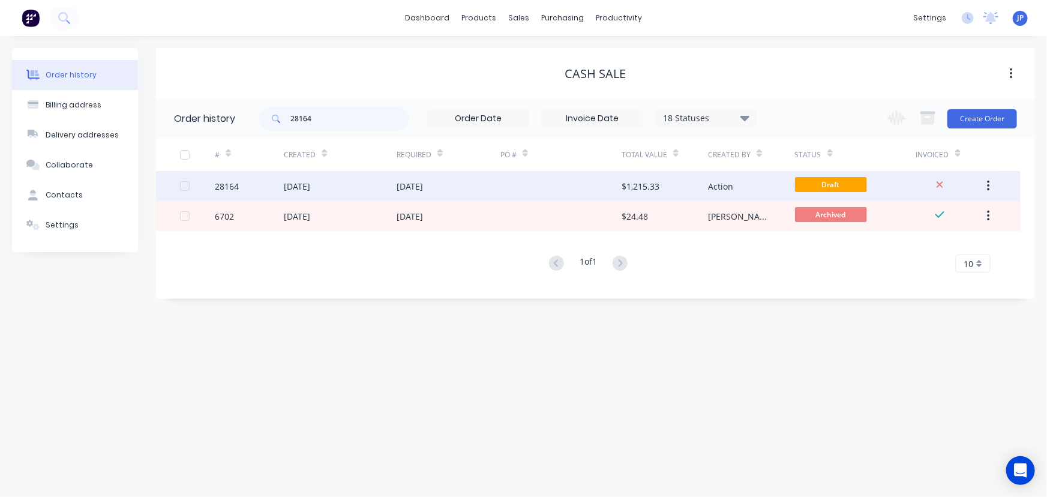
click at [366, 184] on div "[DATE]" at bounding box center [340, 186] width 113 height 30
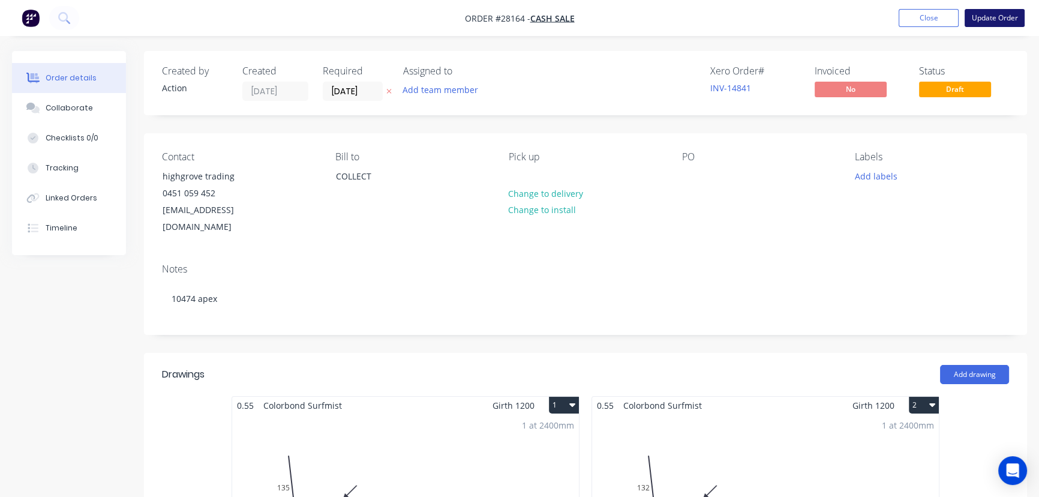
click at [990, 23] on button "Update Order" at bounding box center [995, 18] width 60 height 18
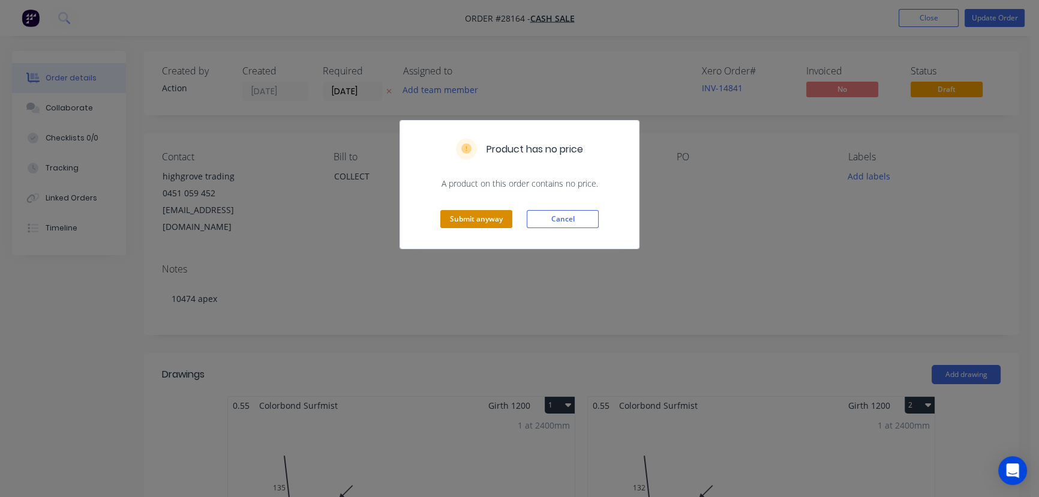
click at [497, 215] on button "Submit anyway" at bounding box center [476, 219] width 72 height 18
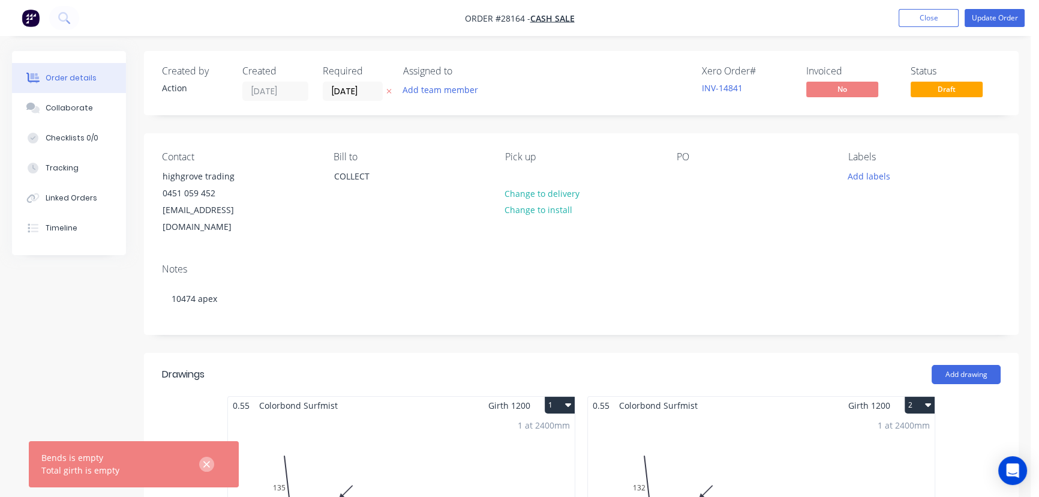
click at [207, 461] on icon "button" at bounding box center [207, 464] width 8 height 11
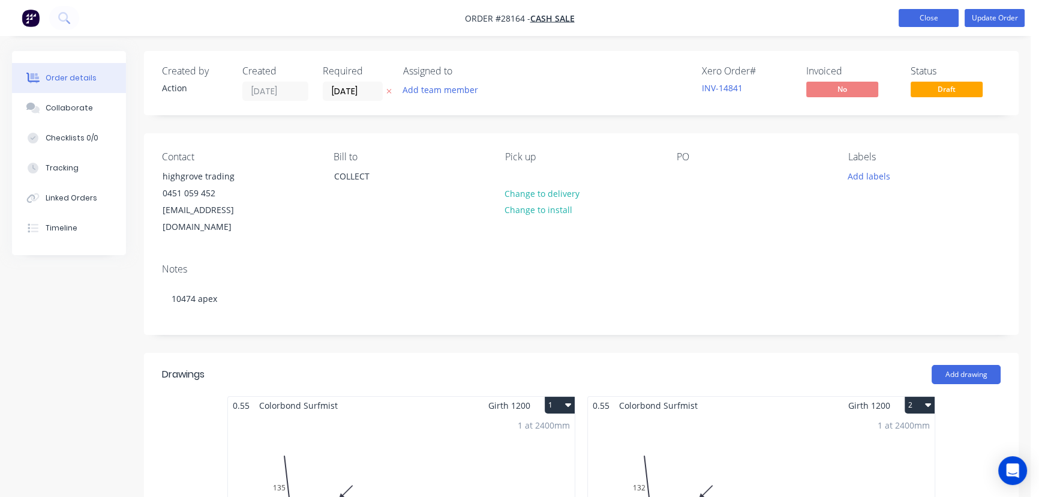
click at [926, 16] on button "Close" at bounding box center [929, 18] width 60 height 18
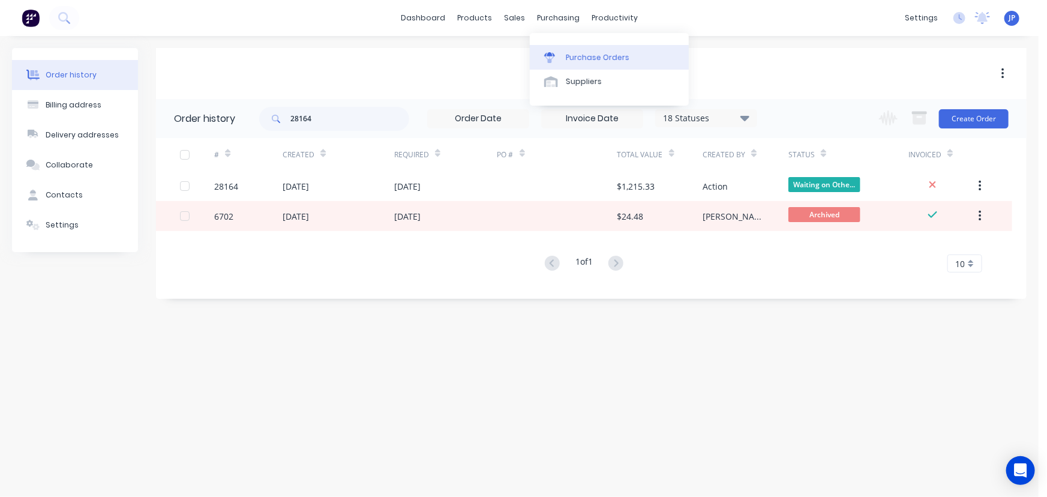
click at [586, 56] on div "Purchase Orders" at bounding box center [598, 57] width 64 height 11
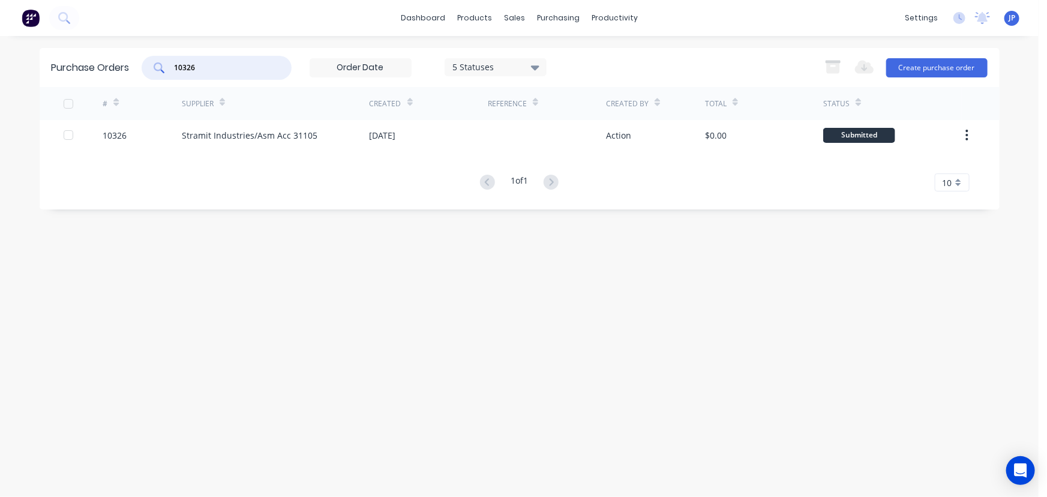
drag, startPoint x: 203, startPoint y: 65, endPoint x: 167, endPoint y: 65, distance: 36.0
click at [167, 65] on div "10326" at bounding box center [217, 68] width 150 height 24
type input "10321"
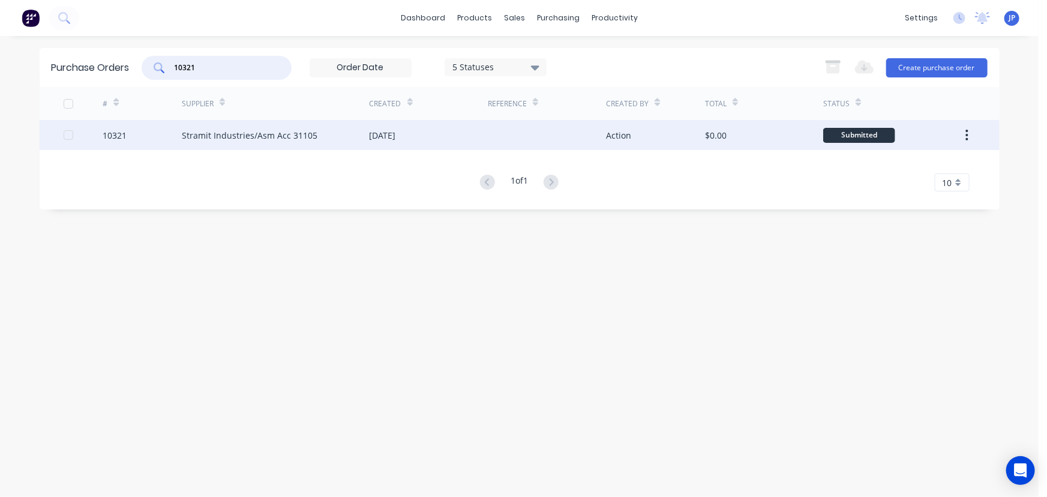
click at [202, 131] on div "Stramit Industries/Asm Acc 31105" at bounding box center [250, 135] width 136 height 13
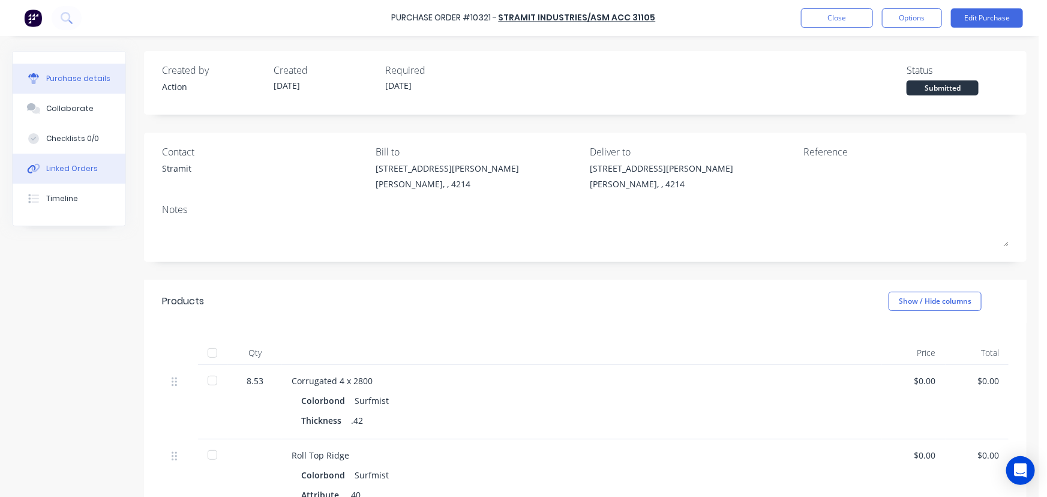
click at [85, 167] on div "Linked Orders" at bounding box center [72, 168] width 52 height 11
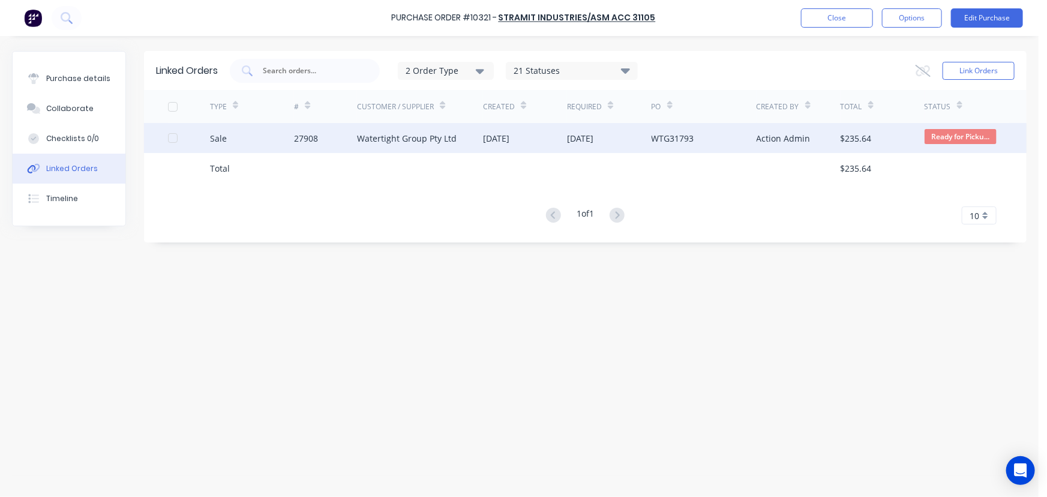
click at [408, 137] on div "Watertight Group Pty Ltd" at bounding box center [407, 138] width 100 height 13
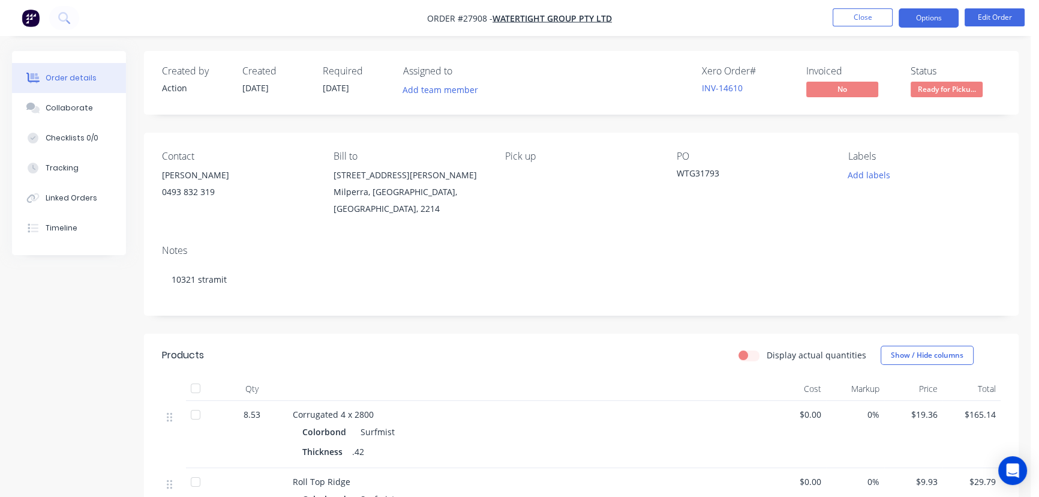
click at [936, 17] on button "Options" at bounding box center [929, 17] width 60 height 19
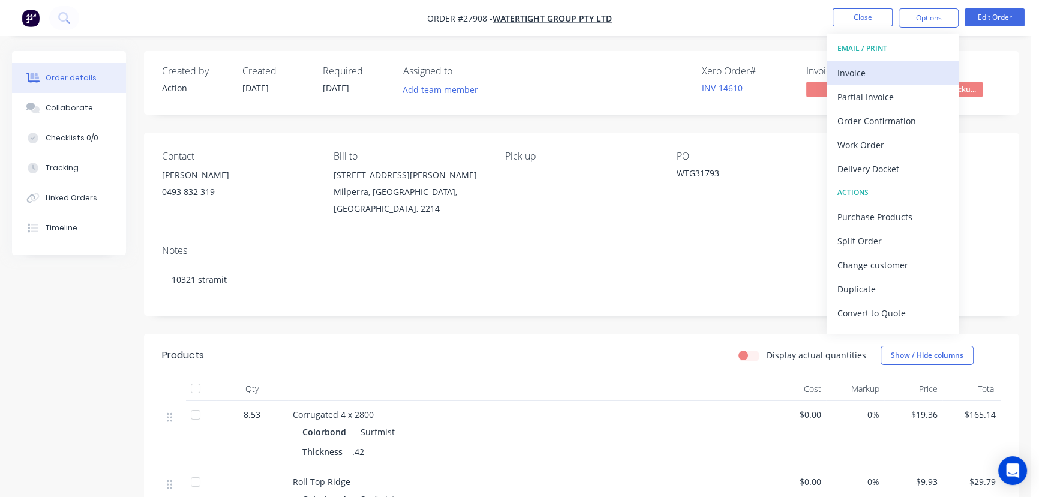
click at [867, 71] on div "Invoice" at bounding box center [893, 72] width 110 height 17
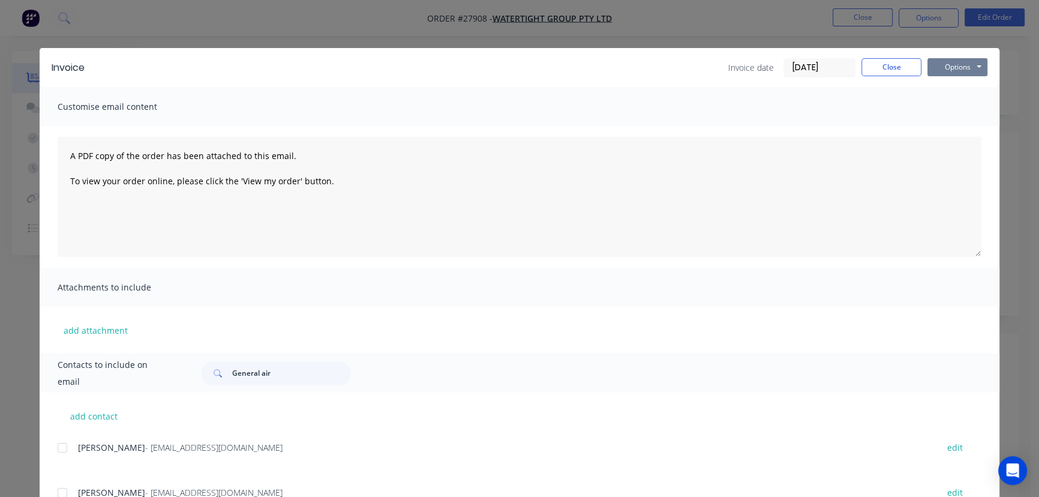
click at [942, 73] on button "Options" at bounding box center [958, 67] width 60 height 18
click at [942, 112] on button "Print" at bounding box center [966, 108] width 77 height 20
click at [877, 73] on button "Close" at bounding box center [892, 67] width 60 height 18
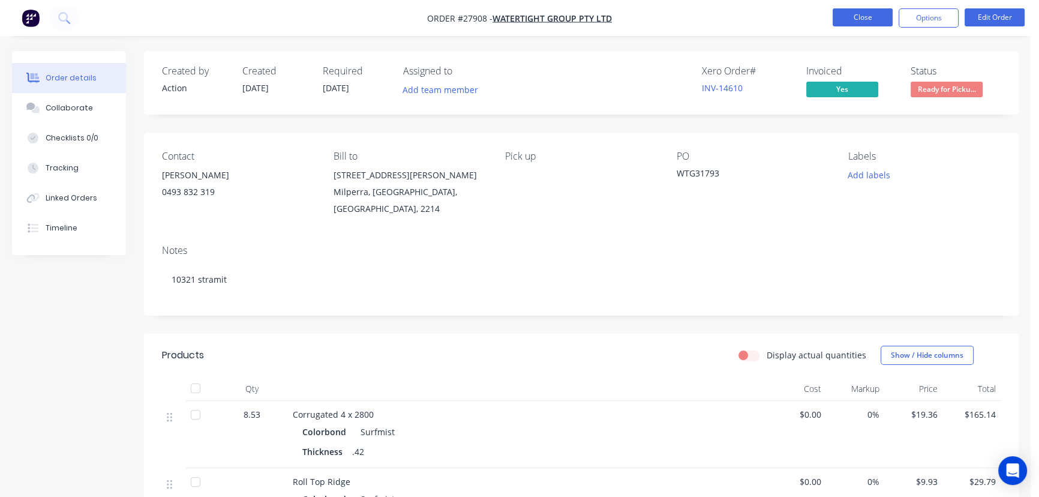
click at [872, 16] on button "Close" at bounding box center [863, 17] width 60 height 18
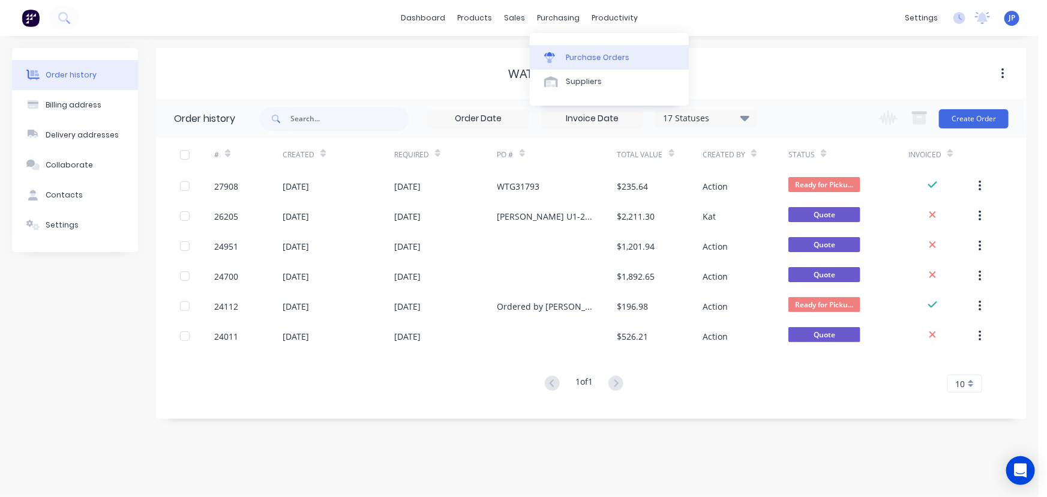
click at [566, 56] on div "Purchase Orders" at bounding box center [598, 57] width 64 height 11
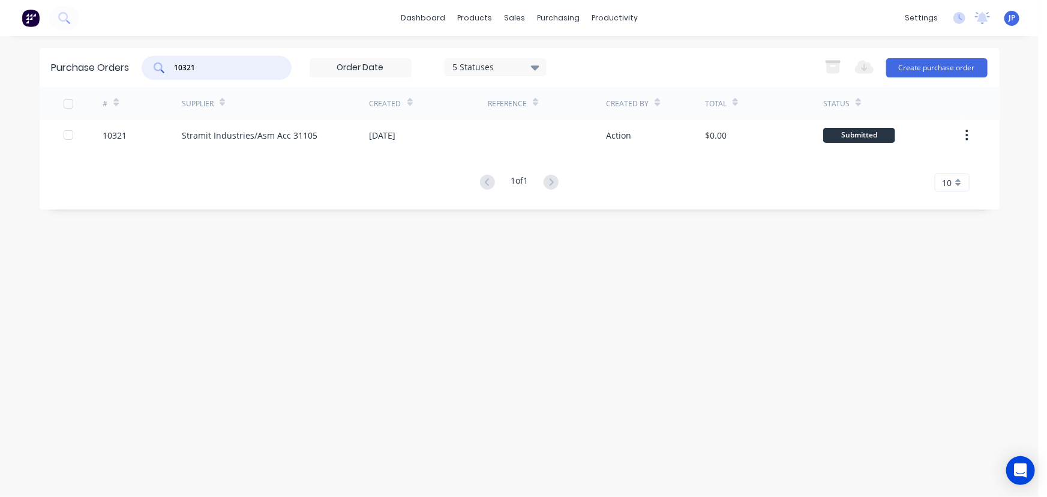
drag, startPoint x: 208, startPoint y: 68, endPoint x: 153, endPoint y: 73, distance: 54.8
click at [153, 73] on div "10321" at bounding box center [217, 68] width 150 height 24
type input "10329"
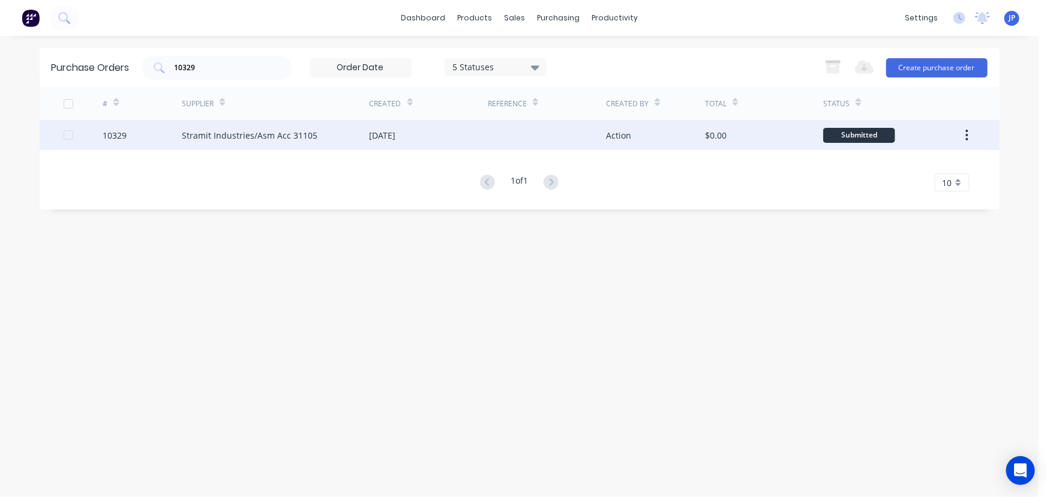
click at [248, 142] on div "Stramit Industries/Asm Acc 31105" at bounding box center [276, 135] width 188 height 30
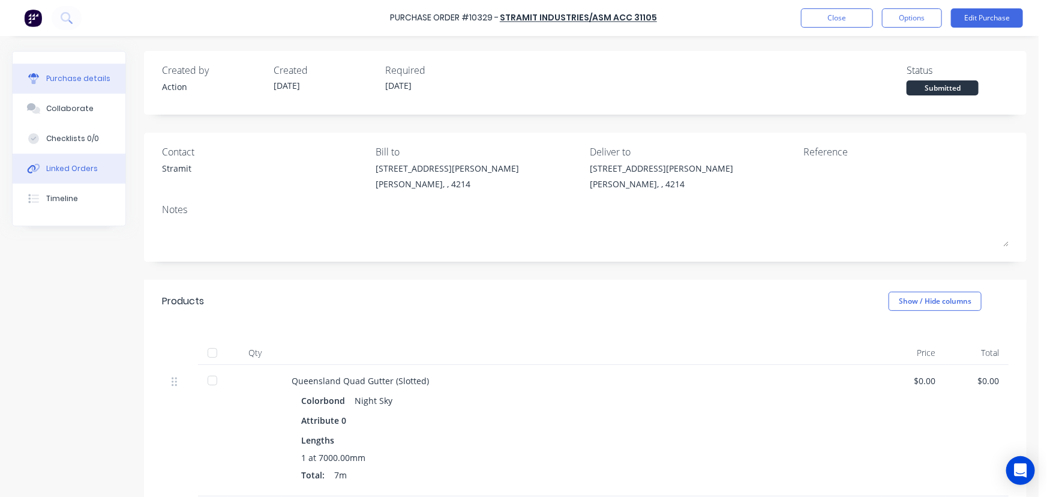
click at [86, 166] on div "Linked Orders" at bounding box center [72, 168] width 52 height 11
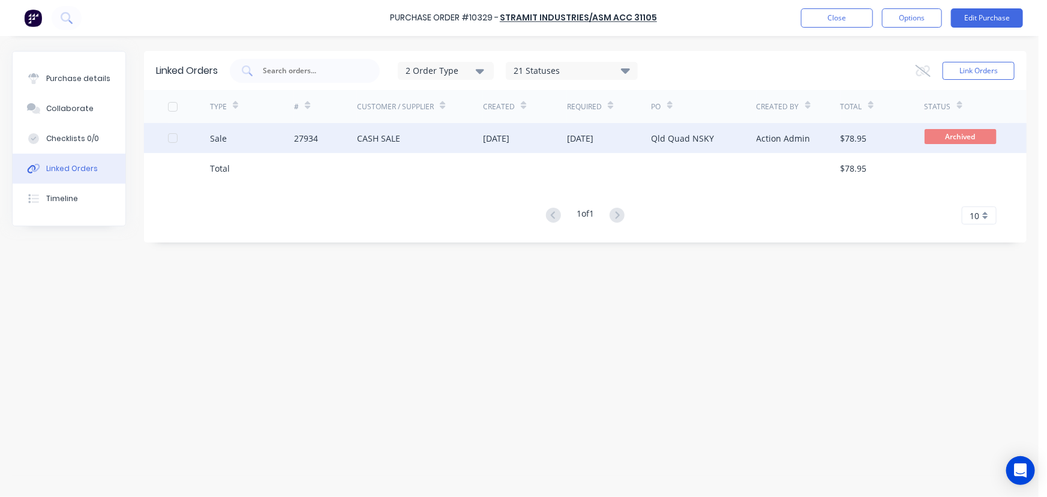
click at [304, 140] on div "27934" at bounding box center [306, 138] width 24 height 13
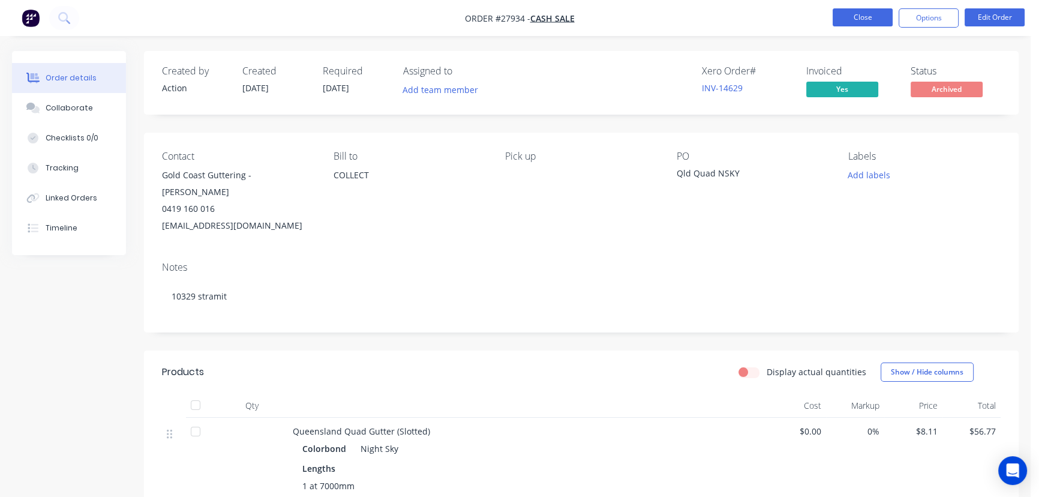
click at [878, 17] on button "Close" at bounding box center [863, 17] width 60 height 18
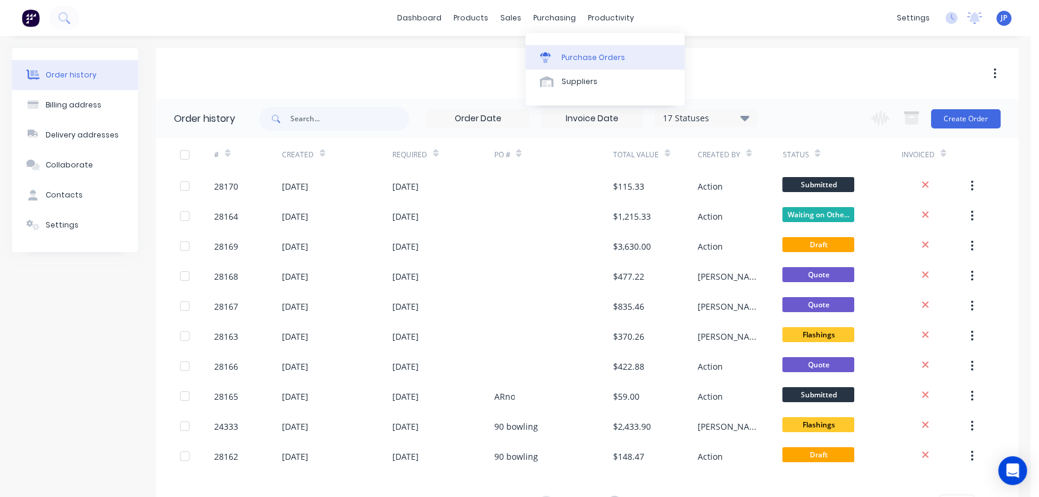
click at [573, 50] on link "Purchase Orders" at bounding box center [605, 57] width 159 height 24
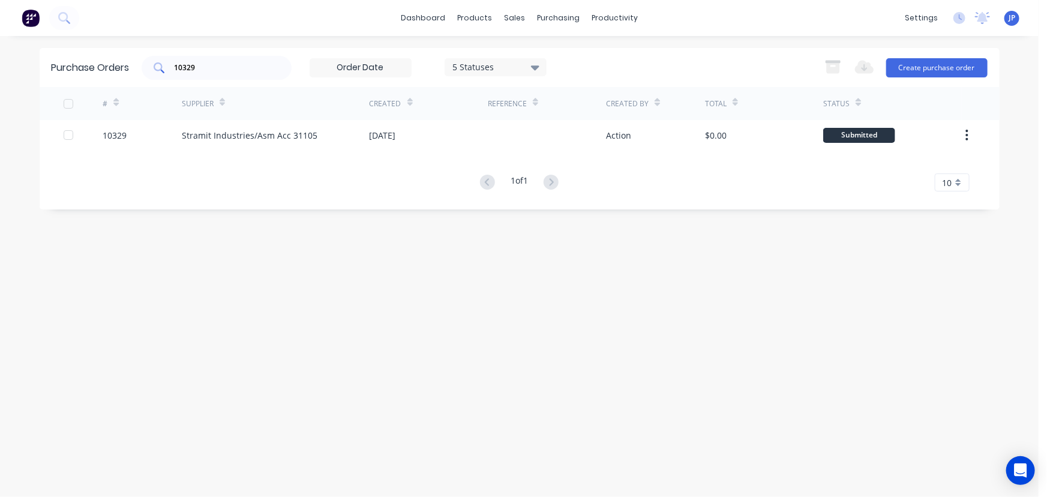
drag, startPoint x: 217, startPoint y: 73, endPoint x: 151, endPoint y: 70, distance: 66.1
click at [151, 70] on div "10329" at bounding box center [217, 68] width 150 height 24
drag, startPoint x: 213, startPoint y: 72, endPoint x: 162, endPoint y: 74, distance: 51.0
click at [162, 74] on div "10329" at bounding box center [217, 68] width 150 height 24
type input "10332"
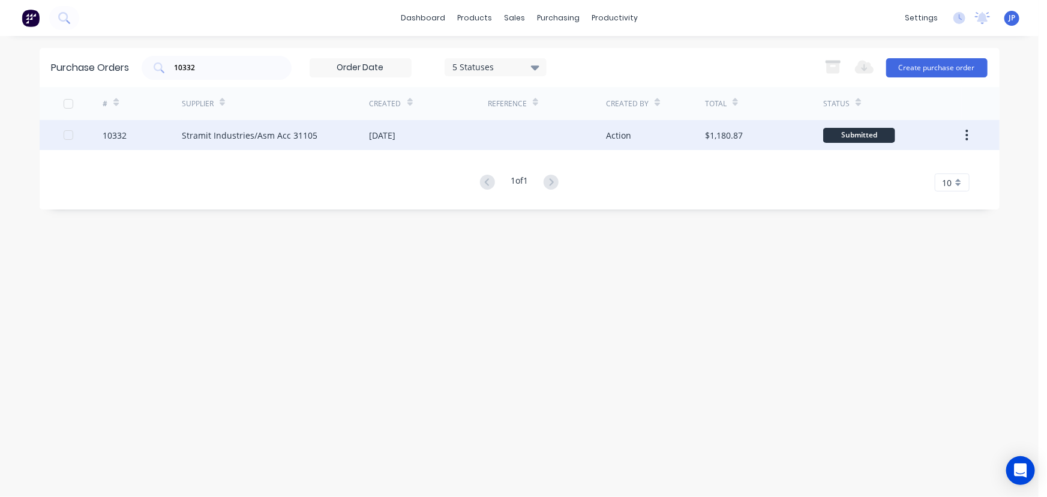
click at [186, 133] on div "Stramit Industries/Asm Acc 31105" at bounding box center [250, 135] width 136 height 13
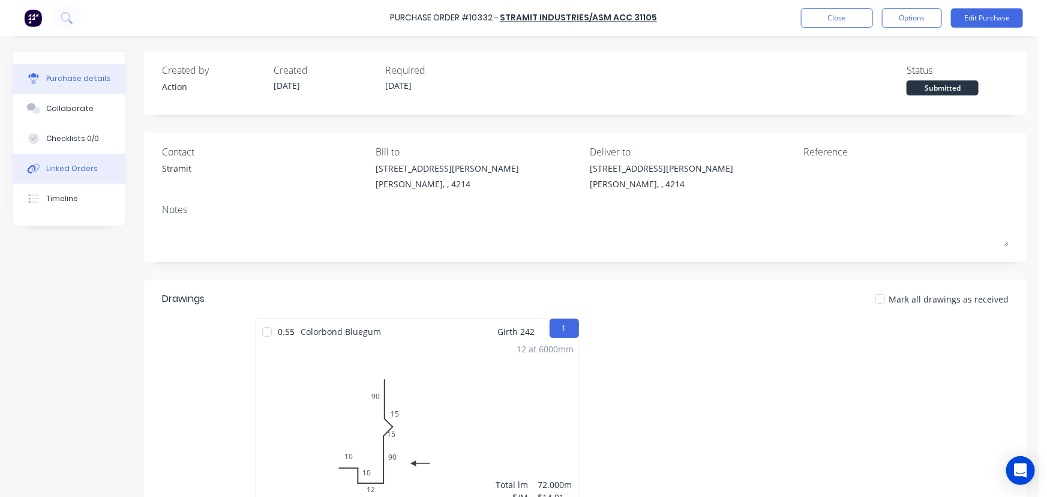
click at [84, 166] on div "Linked Orders" at bounding box center [72, 168] width 52 height 11
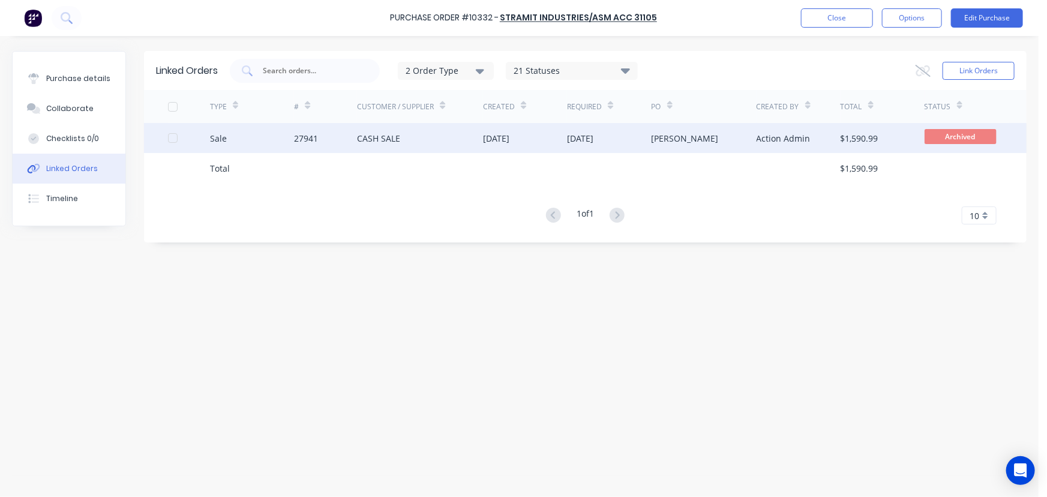
click at [395, 143] on div "CASH SALE" at bounding box center [378, 138] width 43 height 13
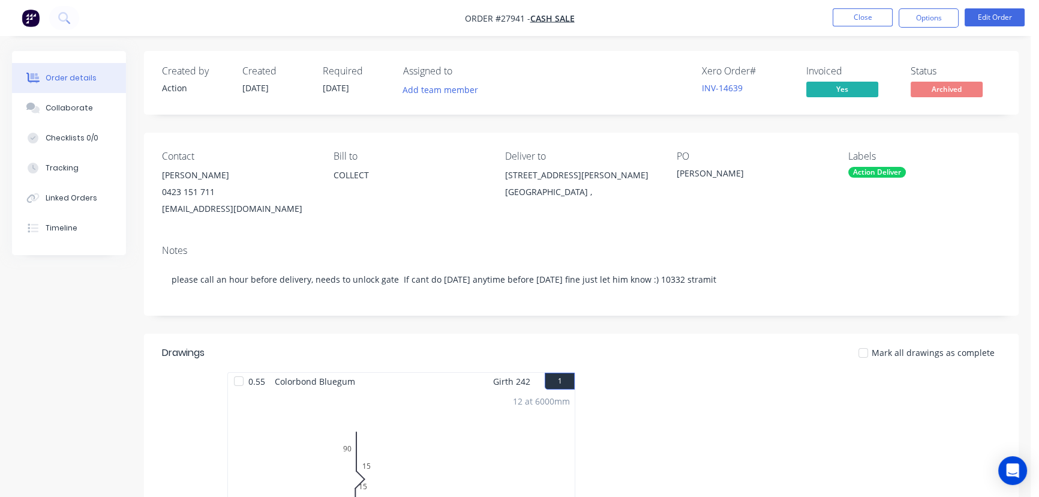
drag, startPoint x: 232, startPoint y: 178, endPoint x: 162, endPoint y: 177, distance: 69.6
click at [162, 177] on div "[PERSON_NAME]" at bounding box center [238, 175] width 152 height 17
copy div "[PERSON_NAME]"
click at [867, 18] on button "Close" at bounding box center [863, 17] width 60 height 18
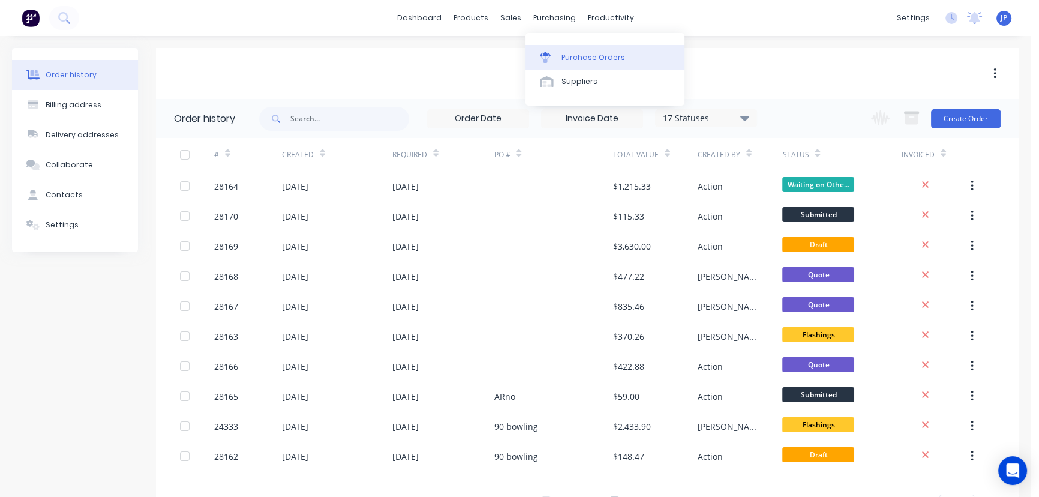
click at [562, 52] on div "Purchase Orders" at bounding box center [594, 57] width 64 height 11
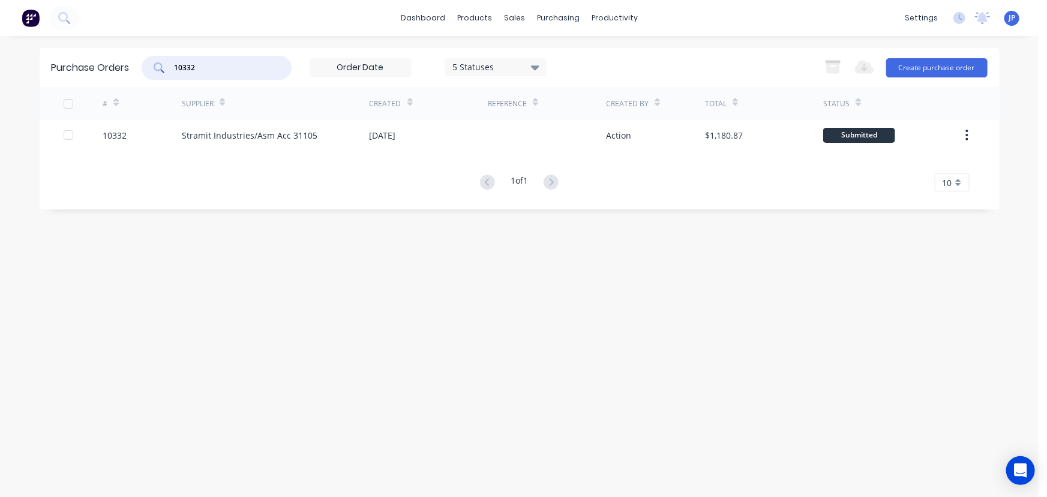
drag, startPoint x: 206, startPoint y: 67, endPoint x: 152, endPoint y: 71, distance: 54.7
click at [152, 71] on div "10332" at bounding box center [217, 68] width 150 height 24
type input "10343"
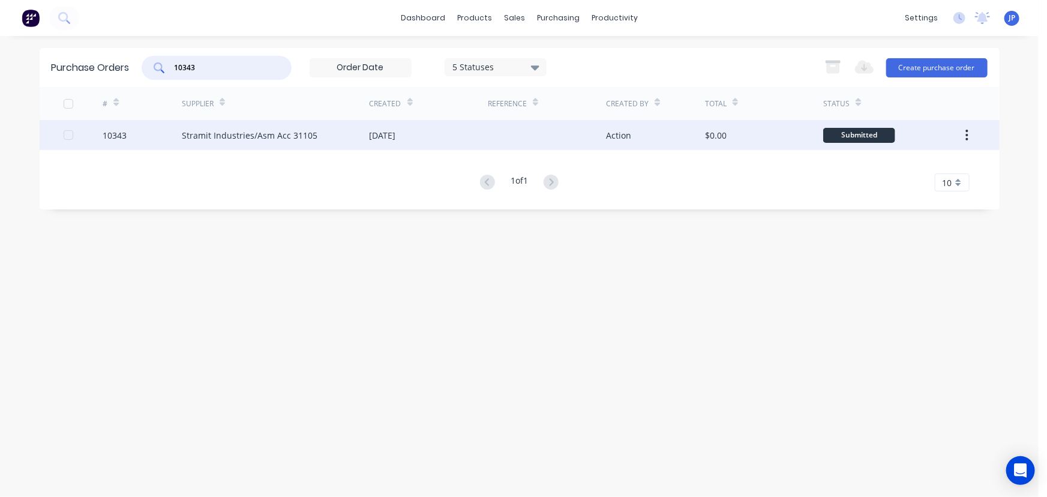
click at [265, 134] on div "Stramit Industries/Asm Acc 31105" at bounding box center [250, 135] width 136 height 13
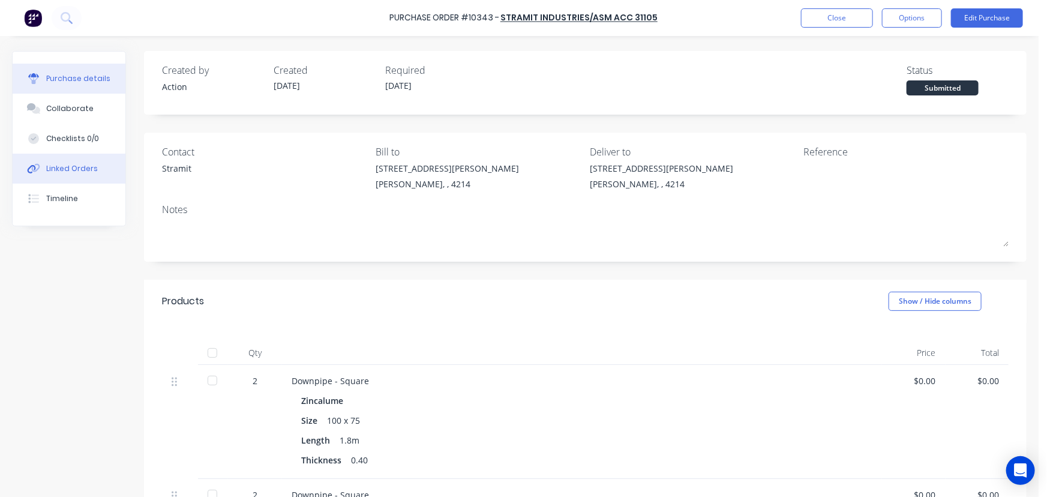
click at [85, 164] on div "Linked Orders" at bounding box center [72, 168] width 52 height 11
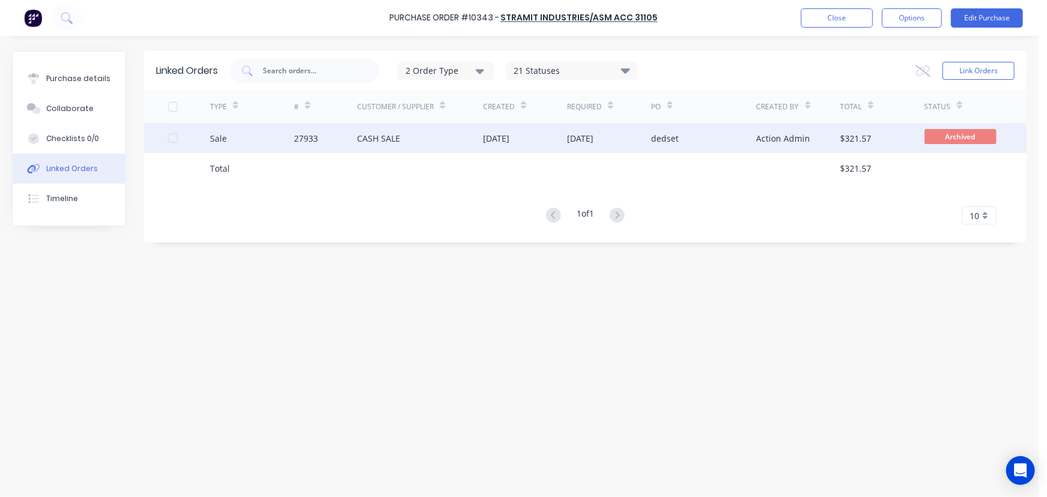
click at [395, 137] on div "CASH SALE" at bounding box center [378, 138] width 43 height 13
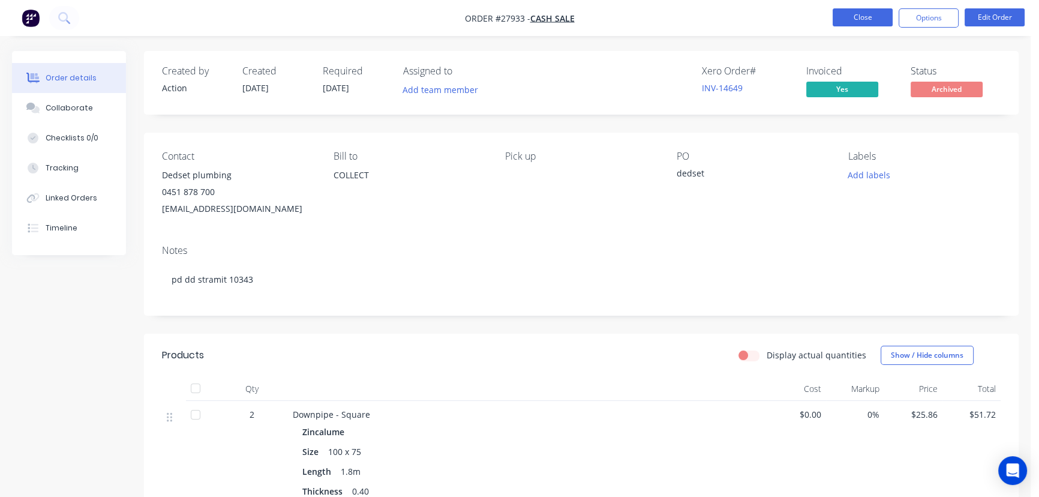
click at [858, 15] on button "Close" at bounding box center [863, 17] width 60 height 18
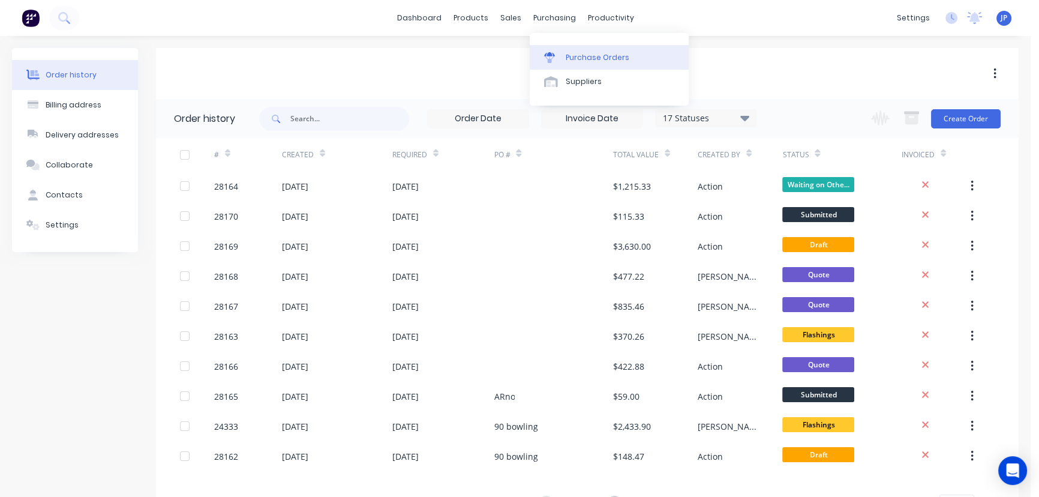
click at [566, 52] on div "Purchase Orders" at bounding box center [598, 57] width 64 height 11
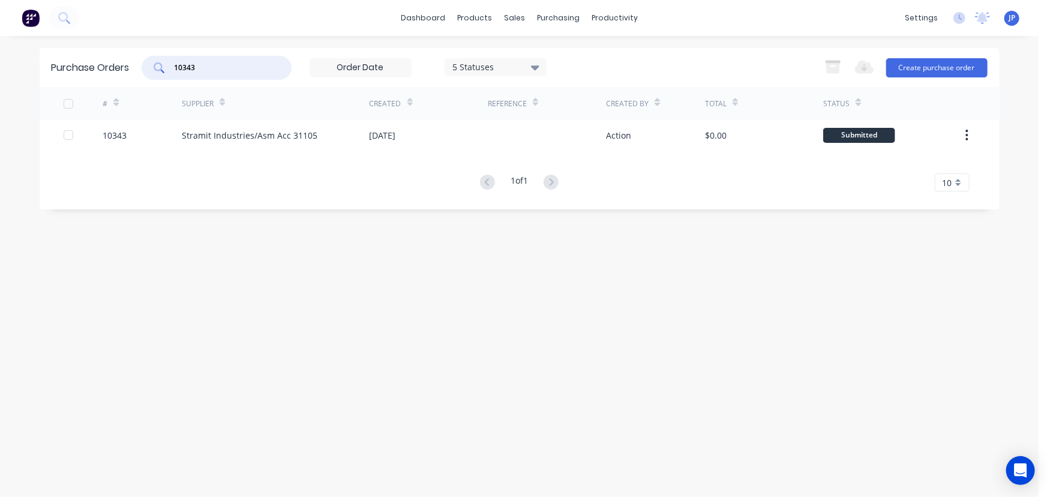
drag, startPoint x: 214, startPoint y: 68, endPoint x: 166, endPoint y: 68, distance: 47.4
click at [166, 68] on div "10343" at bounding box center [217, 68] width 150 height 24
type input "10342"
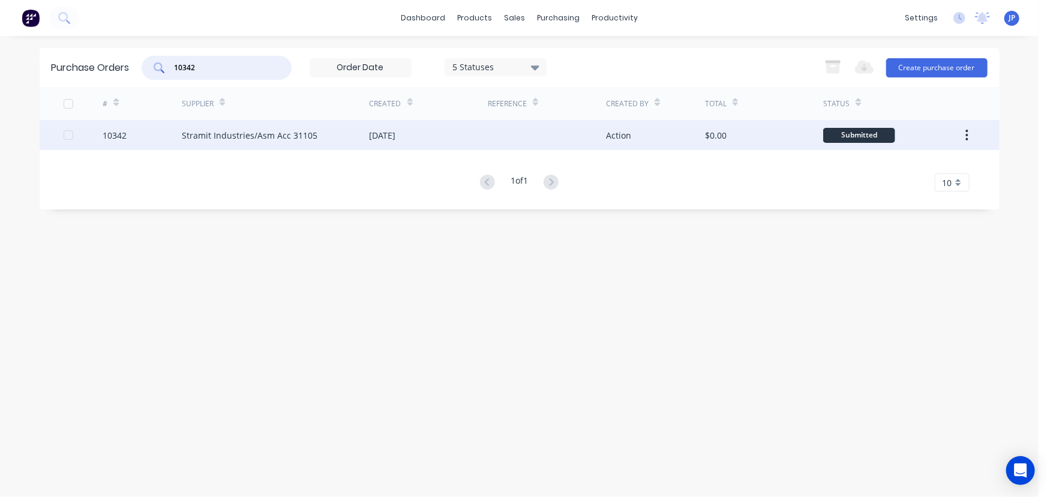
click at [208, 136] on div "Stramit Industries/Asm Acc 31105" at bounding box center [250, 135] width 136 height 13
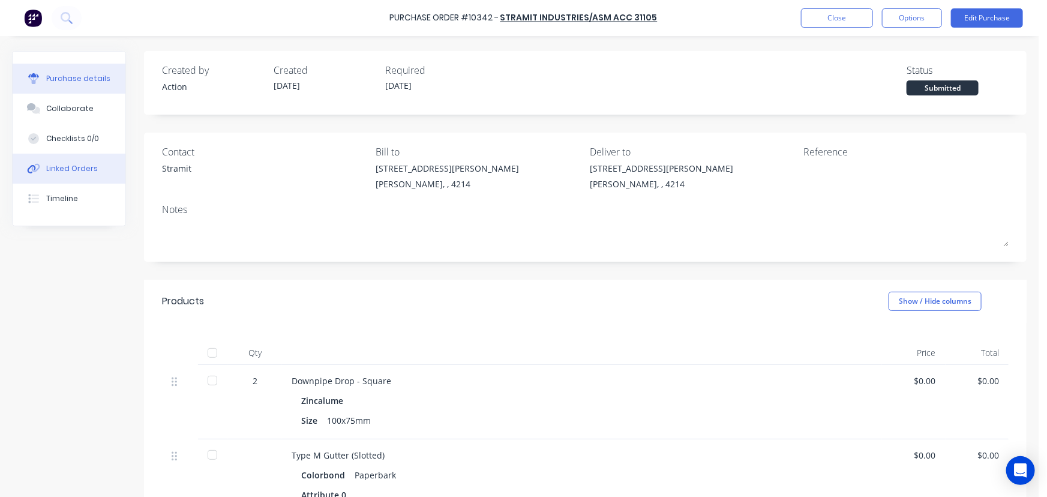
click at [92, 170] on div "Linked Orders" at bounding box center [72, 168] width 52 height 11
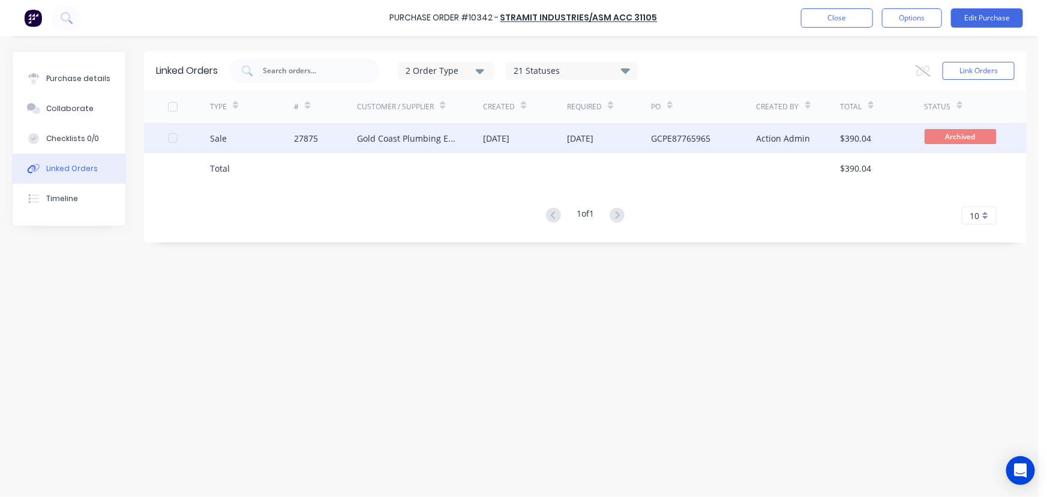
click at [308, 144] on div "27875" at bounding box center [325, 138] width 63 height 30
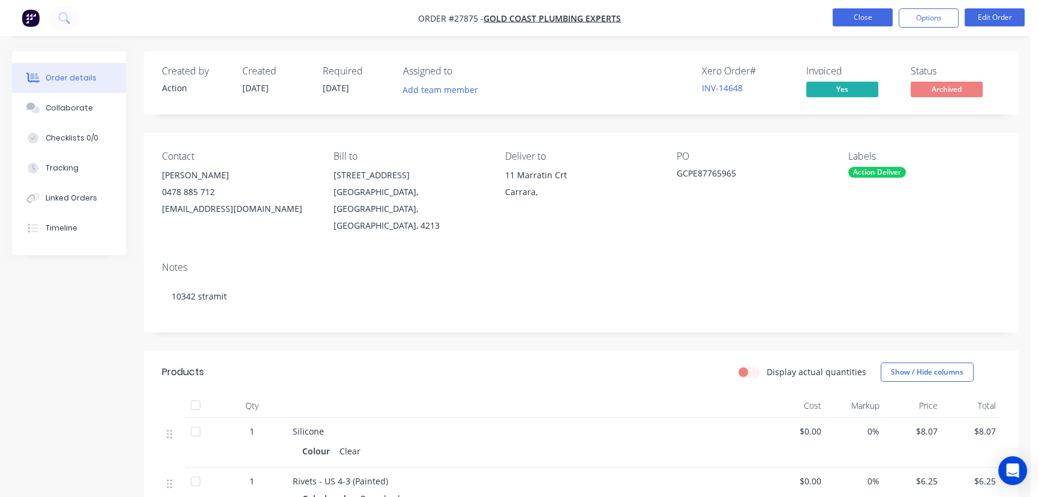
click at [862, 14] on button "Close" at bounding box center [863, 17] width 60 height 18
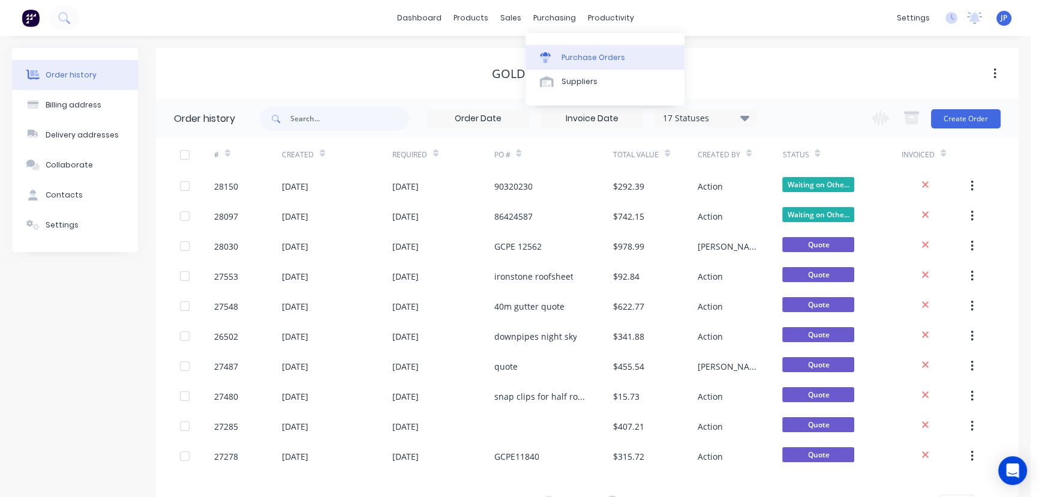
click at [577, 62] on div "Purchase Orders" at bounding box center [594, 57] width 64 height 11
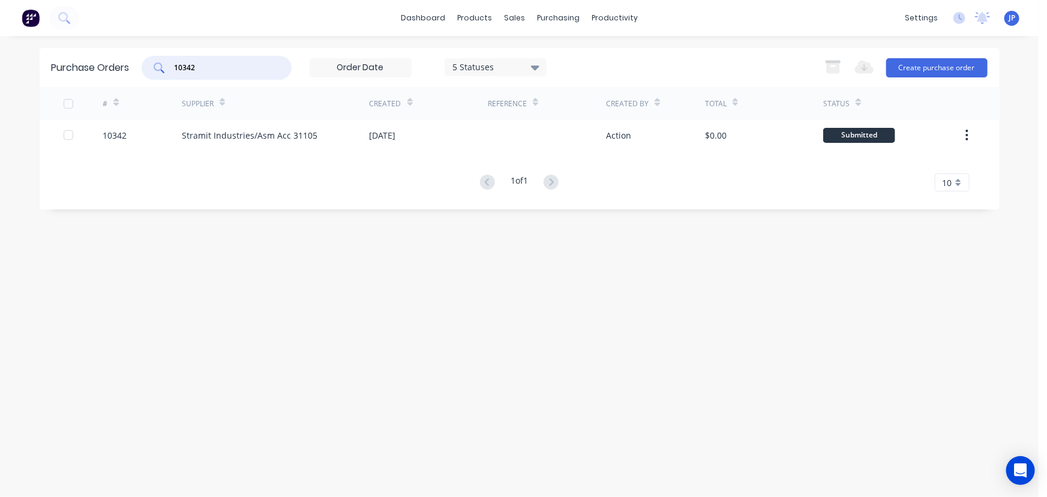
drag, startPoint x: 203, startPoint y: 70, endPoint x: 158, endPoint y: 79, distance: 45.3
click at [158, 79] on div "Purchase Orders 10342 5 Statuses 5 Statuses Export to Excel (XLSX) Create purch…" at bounding box center [520, 67] width 960 height 39
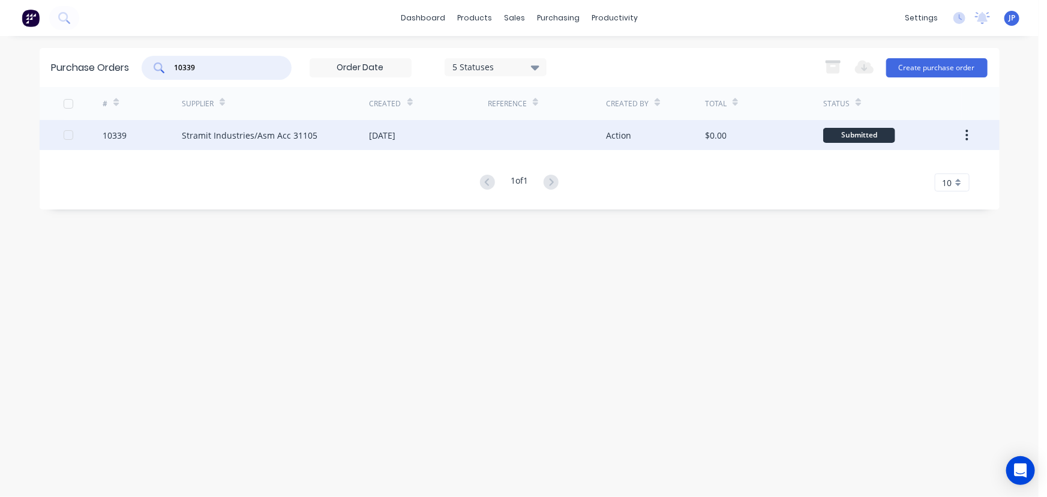
type input "10339"
click at [214, 131] on div "Stramit Industries/Asm Acc 31105" at bounding box center [250, 135] width 136 height 13
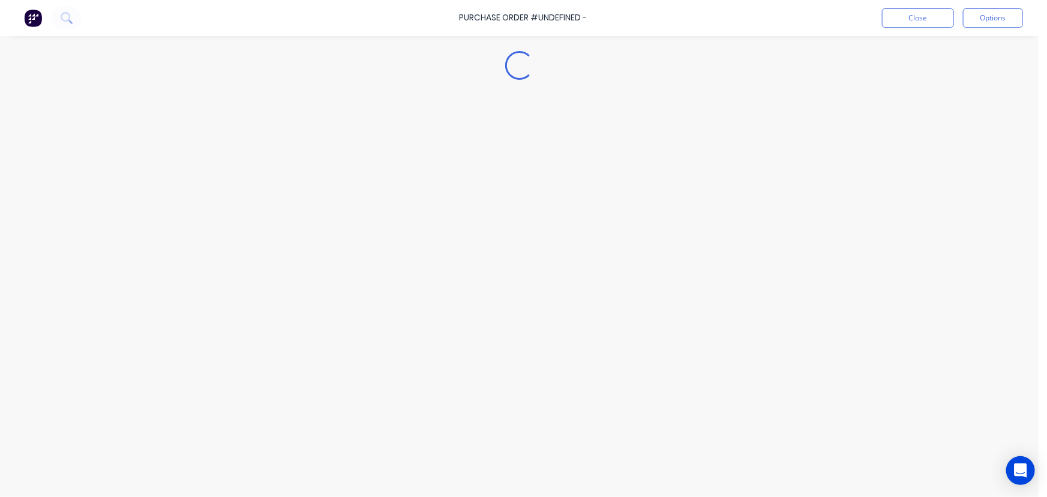
type textarea "x"
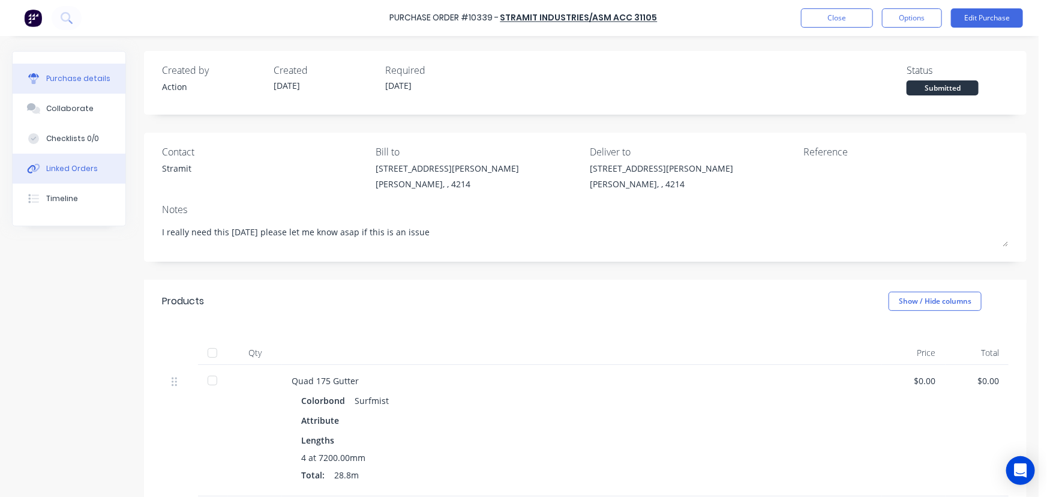
click at [89, 170] on div "Linked Orders" at bounding box center [72, 168] width 52 height 11
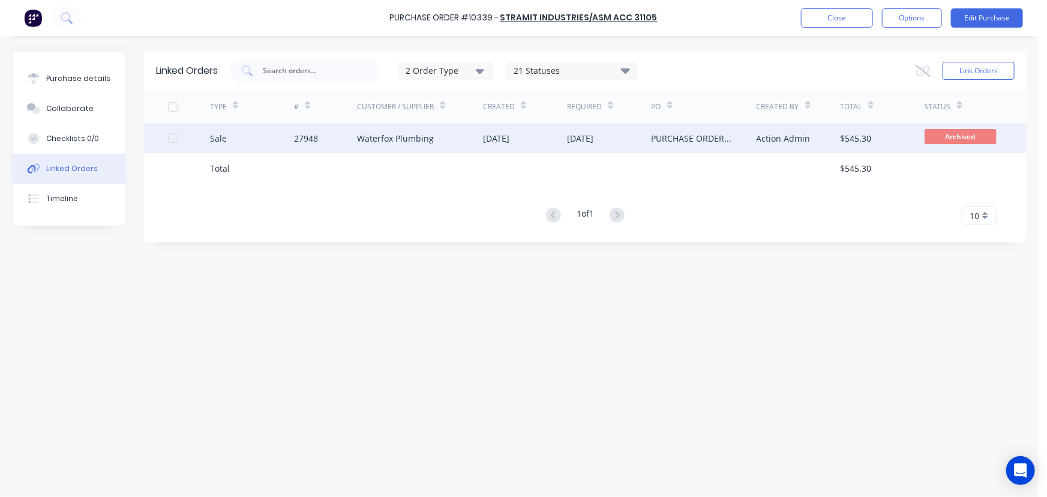
click at [331, 142] on div "27948" at bounding box center [325, 138] width 63 height 30
